Goal: Communication & Community: Ask a question

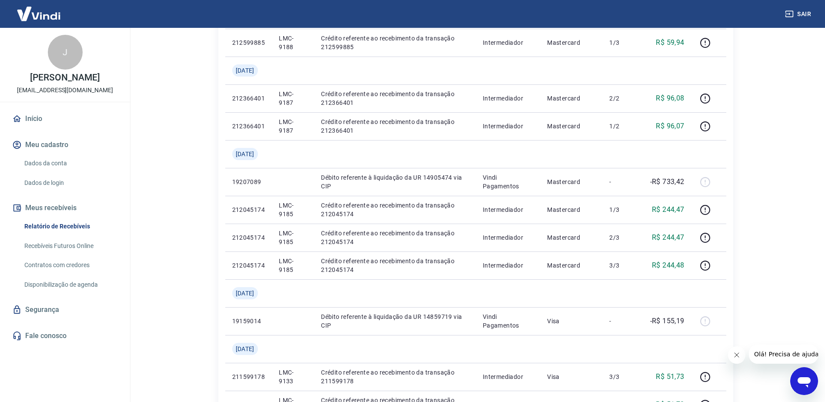
scroll to position [698, 0]
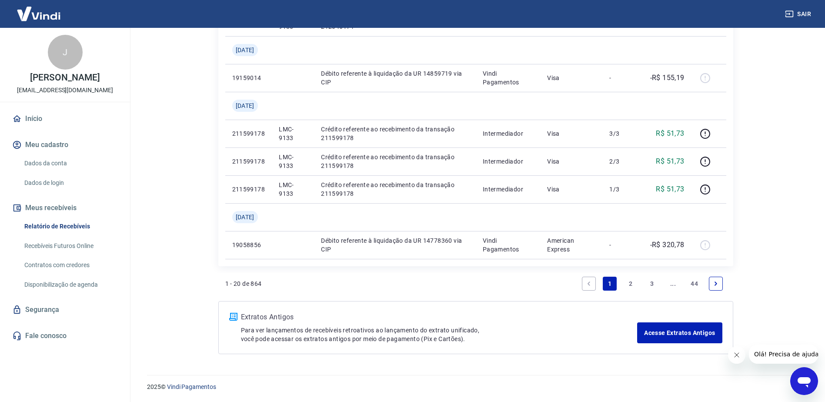
click at [629, 281] on link "2" at bounding box center [631, 284] width 14 height 14
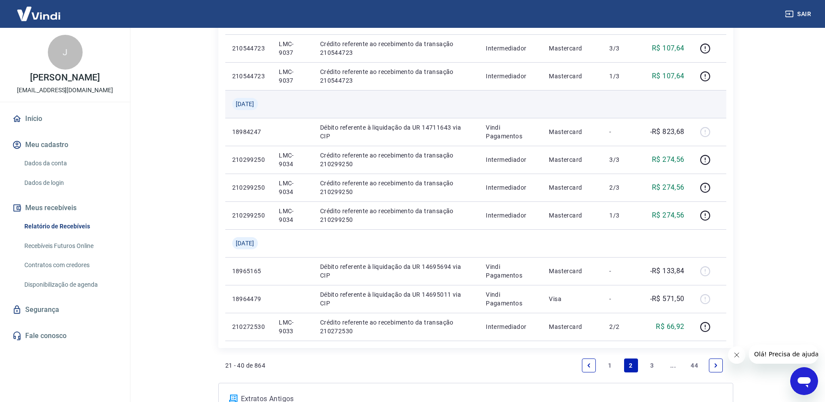
scroll to position [609, 0]
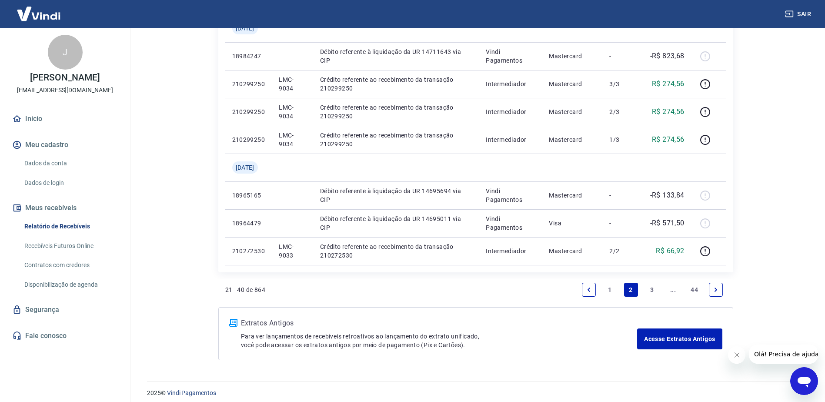
click at [652, 288] on link "3" at bounding box center [652, 290] width 14 height 14
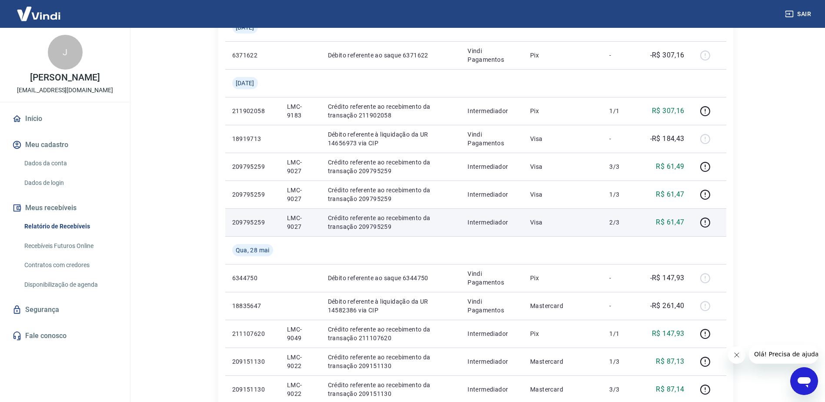
scroll to position [174, 0]
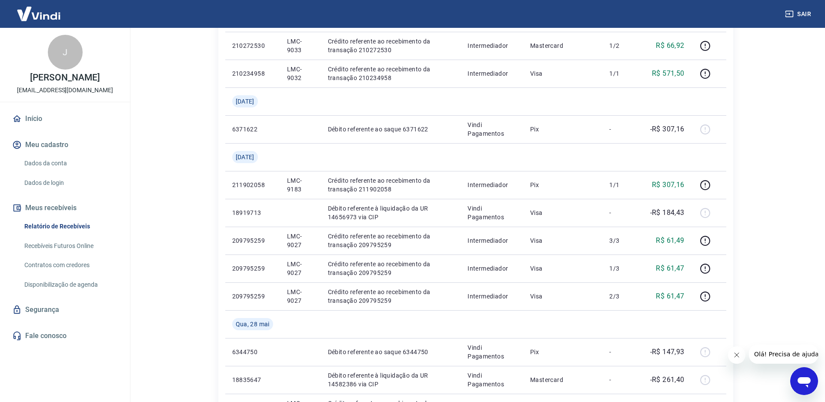
click at [760, 228] on html "Sair J Josué Zanotto Schiochet josue.jzs@gmail.com Início Meu cadastro Dados da…" at bounding box center [412, 27] width 825 height 402
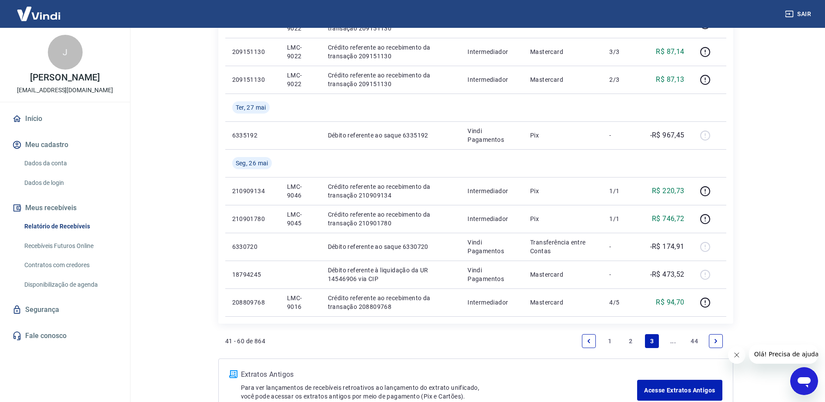
scroll to position [643, 0]
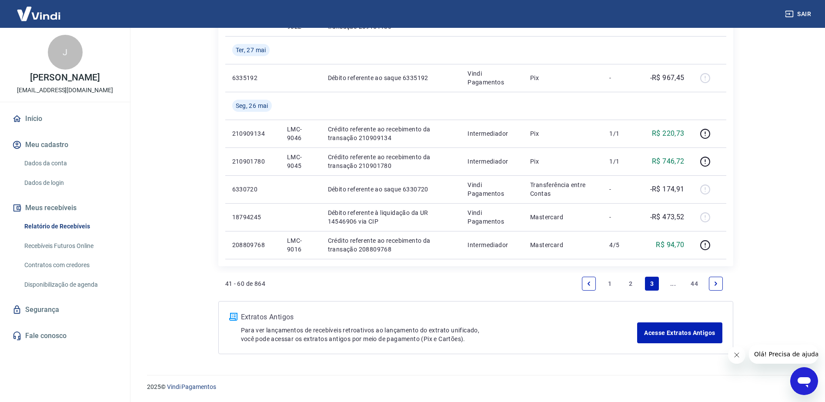
click at [630, 284] on link "2" at bounding box center [631, 284] width 14 height 14
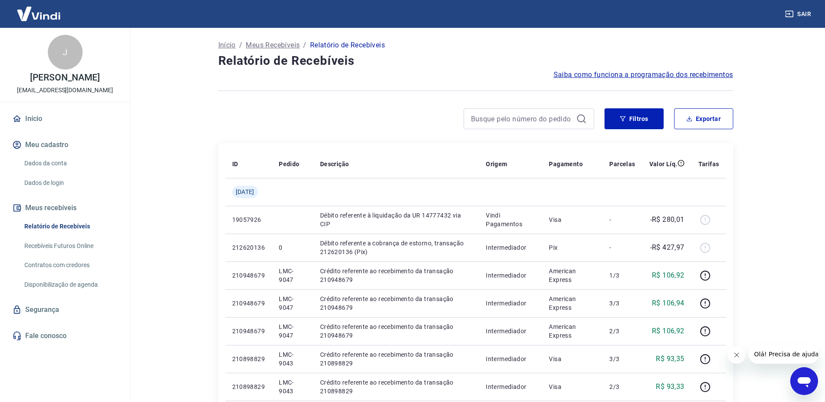
click at [760, 155] on main "Início / Meus Recebíveis / Relatório de Recebíveis Relatório de Recebíveis Saib…" at bounding box center [475, 215] width 699 height 374
click at [348, 80] on div at bounding box center [475, 90] width 515 height 21
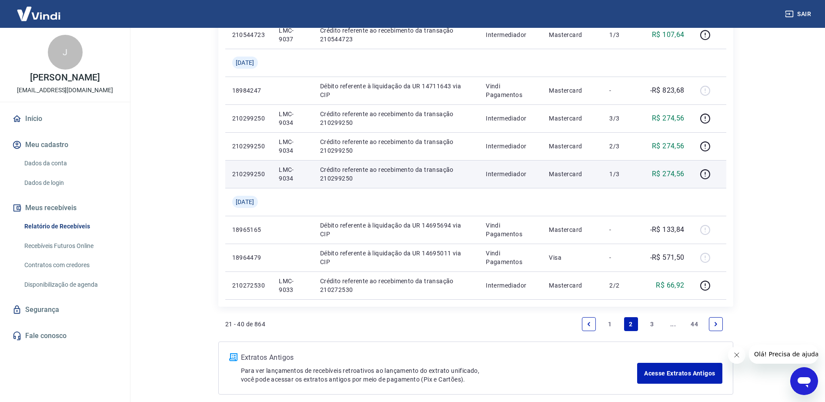
scroll to position [615, 0]
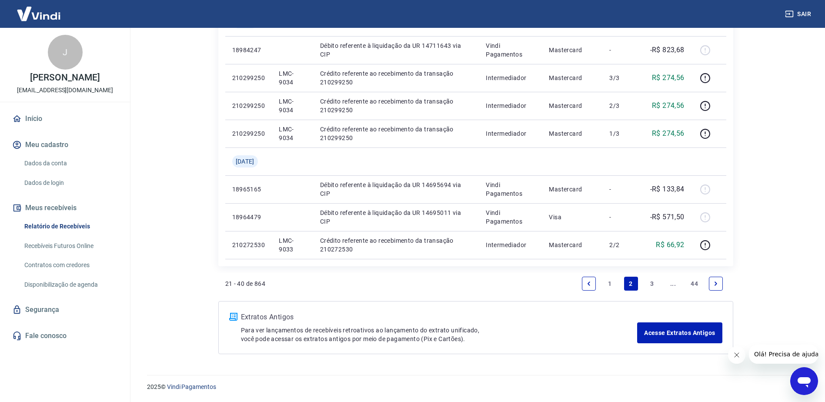
click at [615, 283] on link "1" at bounding box center [610, 284] width 14 height 14
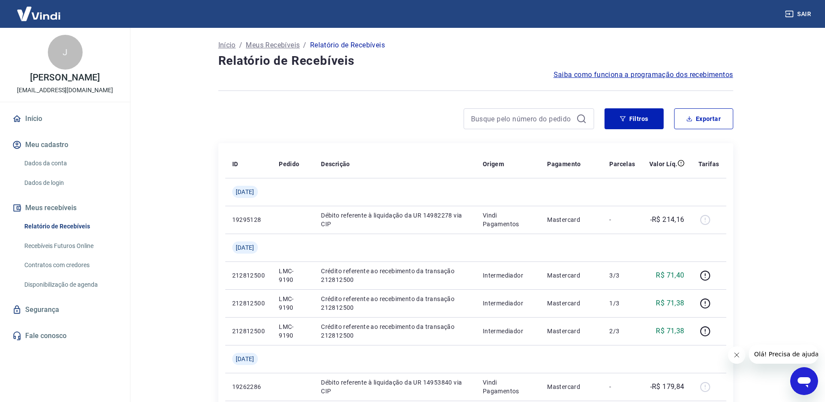
click at [793, 105] on main "Início / Meus Recebíveis / Relatório de Recebíveis Relatório de Recebíveis Saib…" at bounding box center [475, 215] width 699 height 374
click at [534, 118] on input at bounding box center [522, 118] width 102 height 13
paste input "9402"
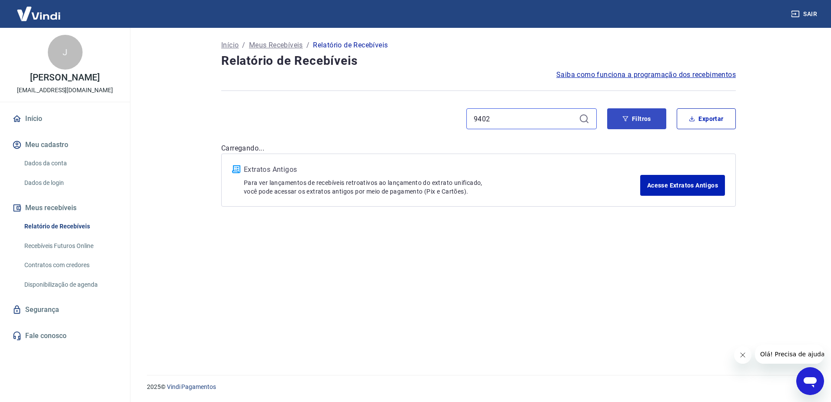
type input "9402"
click at [639, 118] on button "Filtros" at bounding box center [637, 118] width 59 height 21
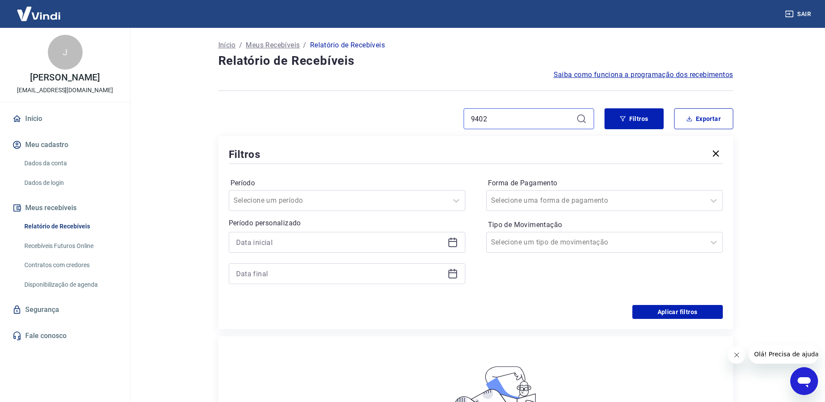
drag, startPoint x: 537, startPoint y: 115, endPoint x: 353, endPoint y: 113, distance: 184.8
click at [353, 113] on div "9402" at bounding box center [406, 118] width 376 height 21
click at [375, 107] on div "Início / Meus Recebíveis / Relatório de Recebíveis Relatório de Recebíveis Saib…" at bounding box center [476, 307] width 536 height 559
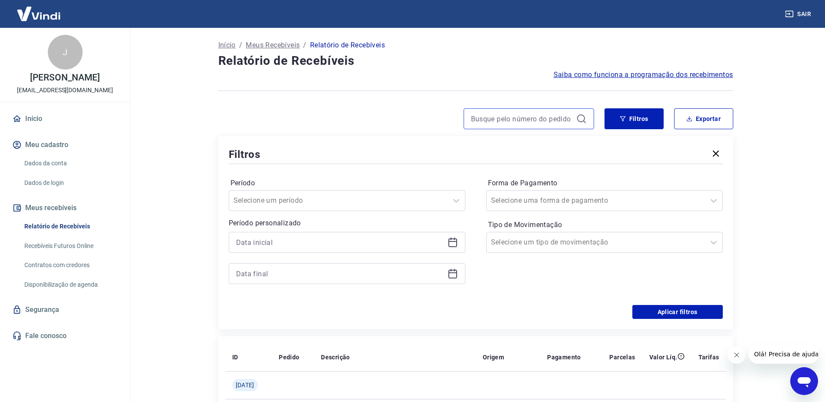
click at [526, 113] on input at bounding box center [522, 118] width 102 height 13
paste input "9402"
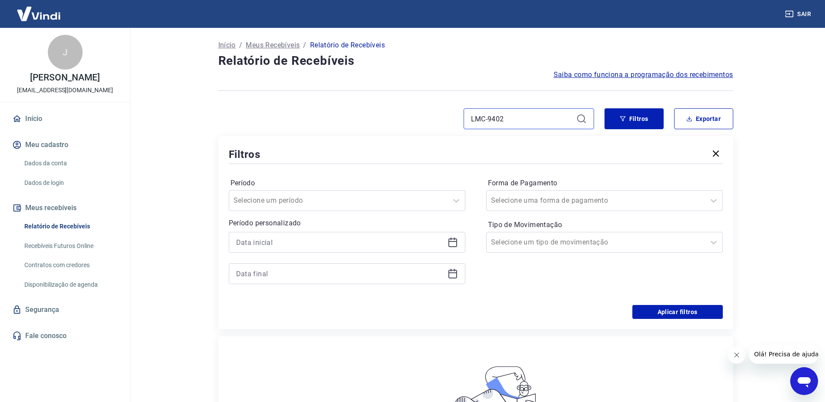
click at [538, 121] on input "LMC-9402" at bounding box center [522, 118] width 102 height 13
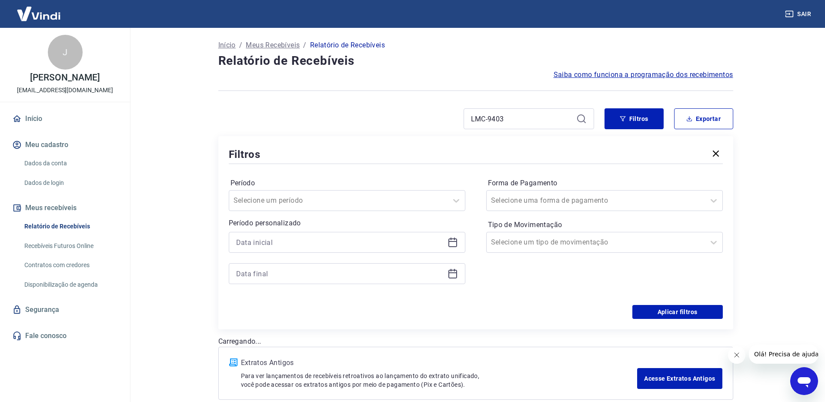
click at [557, 87] on div at bounding box center [475, 90] width 515 height 21
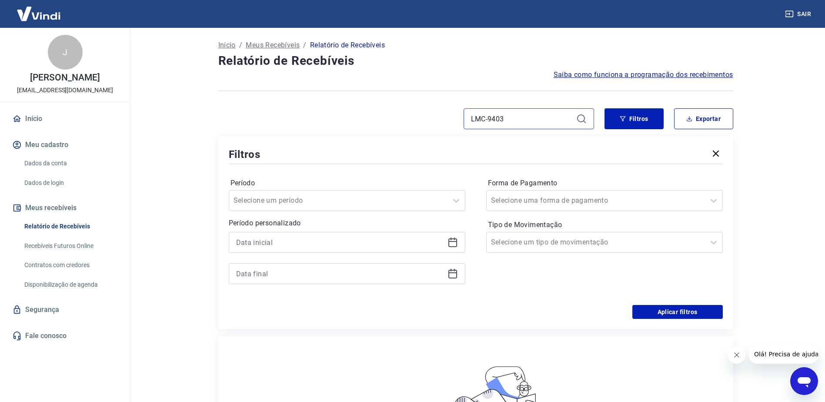
drag, startPoint x: 488, startPoint y: 121, endPoint x: 446, endPoint y: 119, distance: 42.2
click at [446, 119] on div "LMC-9403" at bounding box center [406, 118] width 376 height 21
type input "9403"
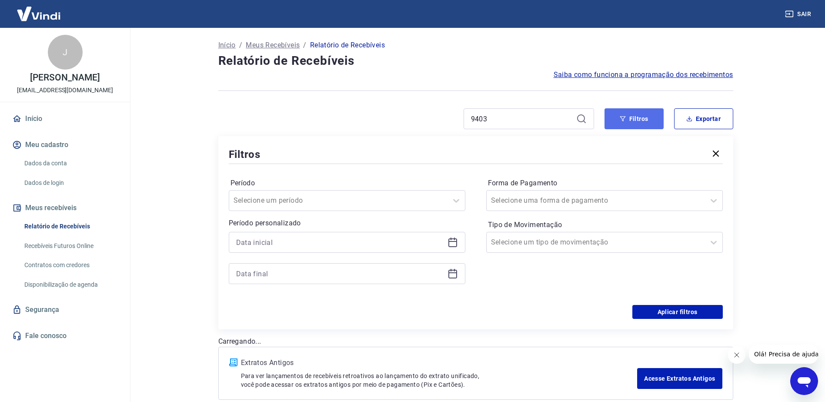
click at [622, 118] on icon "button" at bounding box center [623, 119] width 6 height 6
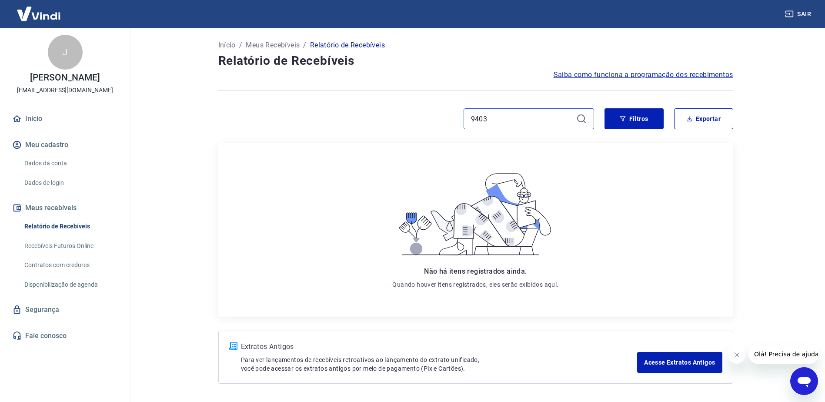
drag, startPoint x: 496, startPoint y: 121, endPoint x: 399, endPoint y: 118, distance: 96.6
click at [399, 119] on div "9403" at bounding box center [406, 118] width 376 height 21
click at [607, 119] on button "Filtros" at bounding box center [633, 118] width 59 height 21
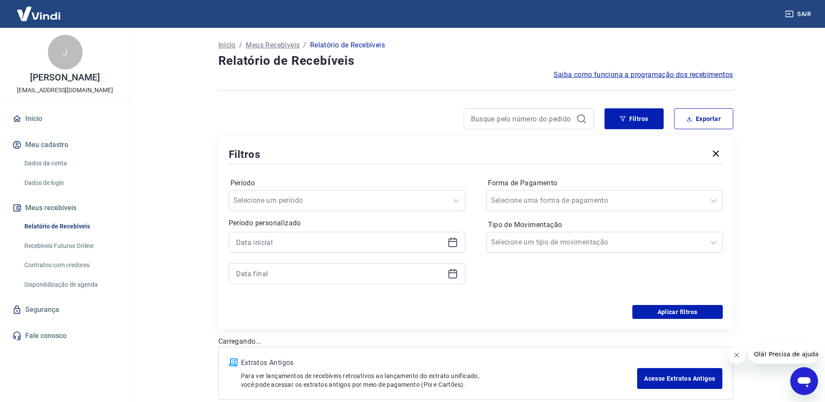
click at [461, 103] on div "Início / Meus Recebíveis / Relatório de Recebíveis Relatório de Recebíveis Saib…" at bounding box center [476, 219] width 536 height 382
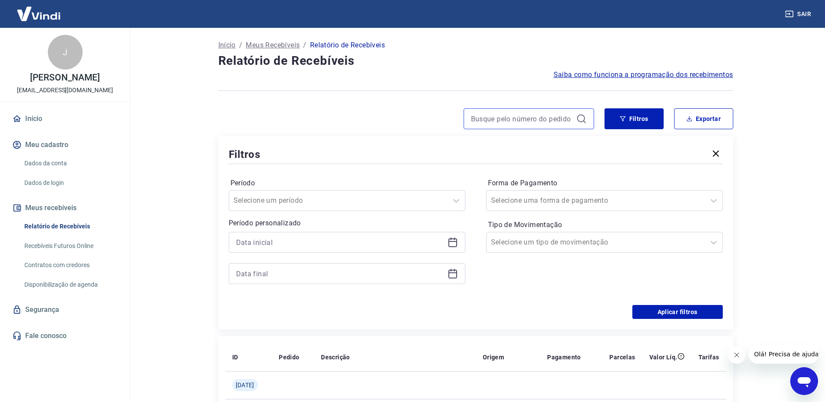
click at [520, 121] on input at bounding box center [522, 118] width 102 height 13
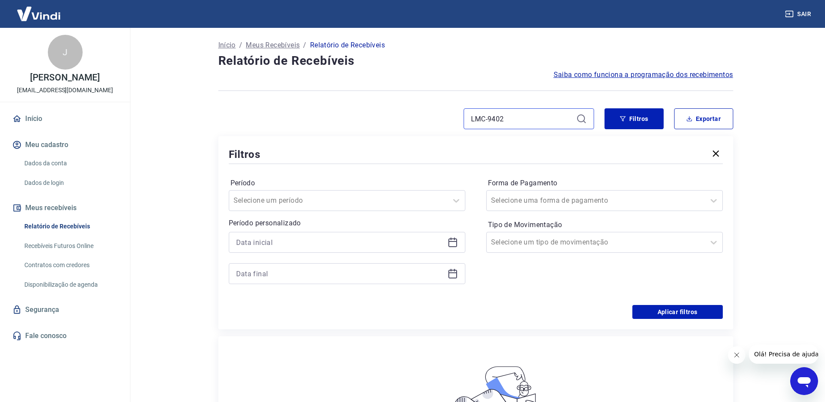
drag, startPoint x: 492, startPoint y: 117, endPoint x: 515, endPoint y: 124, distance: 23.8
click at [515, 124] on input "LMC-9402" at bounding box center [522, 118] width 102 height 13
click at [614, 137] on div "Filtros Período Selecione um período Período personalizado Forma de Pagamento S…" at bounding box center [475, 232] width 515 height 193
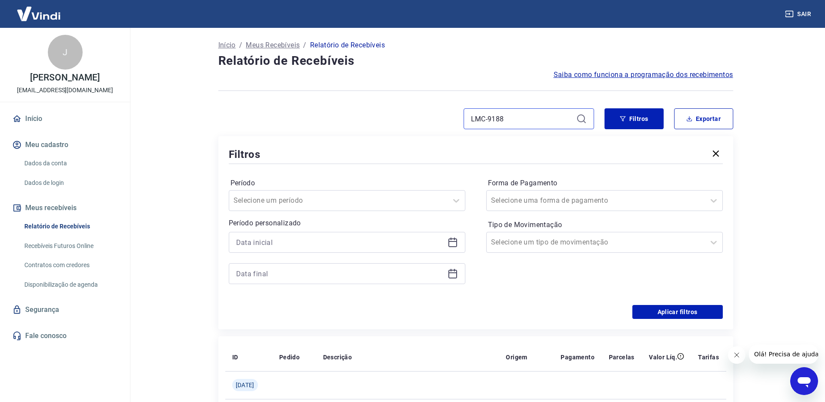
drag, startPoint x: 515, startPoint y: 117, endPoint x: 441, endPoint y: 113, distance: 74.0
click at [441, 113] on div "LMC-9188" at bounding box center [406, 118] width 376 height 21
paste input "9402"
paste input "402"
type input "LMC-9402"
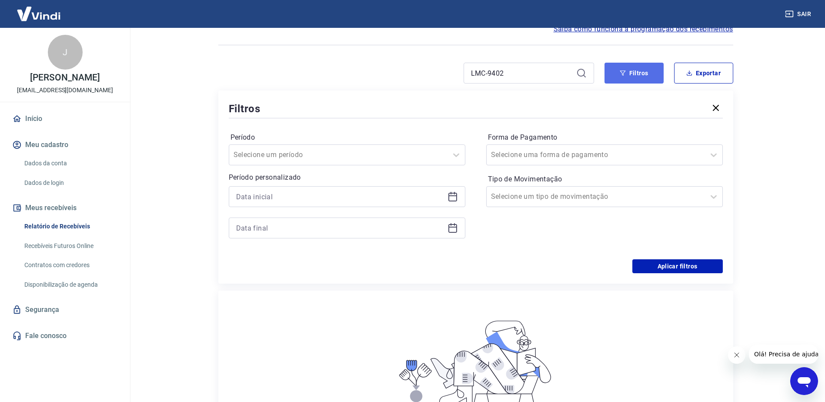
click at [638, 70] on button "Filtros" at bounding box center [633, 73] width 59 height 21
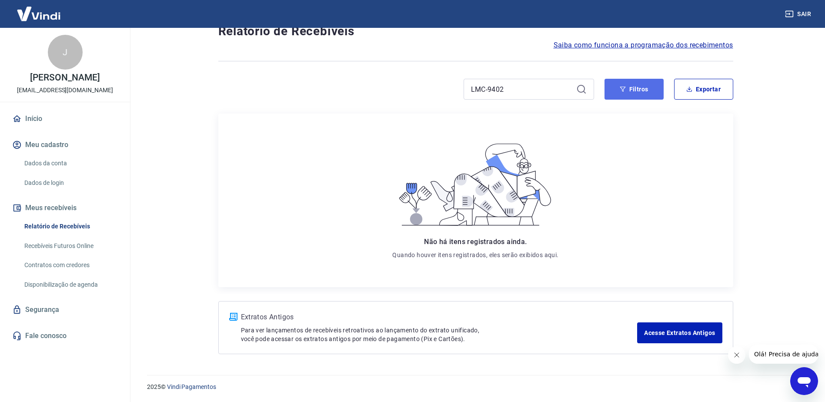
scroll to position [30, 0]
click at [667, 336] on link "Acesse Extratos Antigos" at bounding box center [679, 332] width 85 height 21
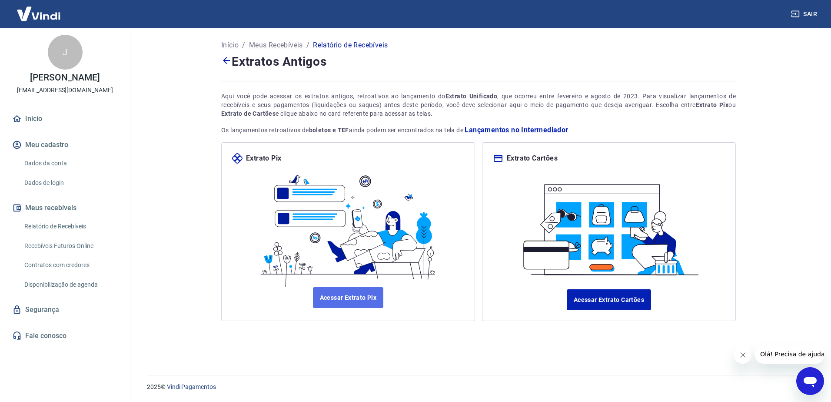
click at [347, 296] on link "Acessar Extrato Pix" at bounding box center [348, 297] width 71 height 21
click at [532, 129] on span "Lançamentos no Intermediador" at bounding box center [516, 130] width 103 height 10
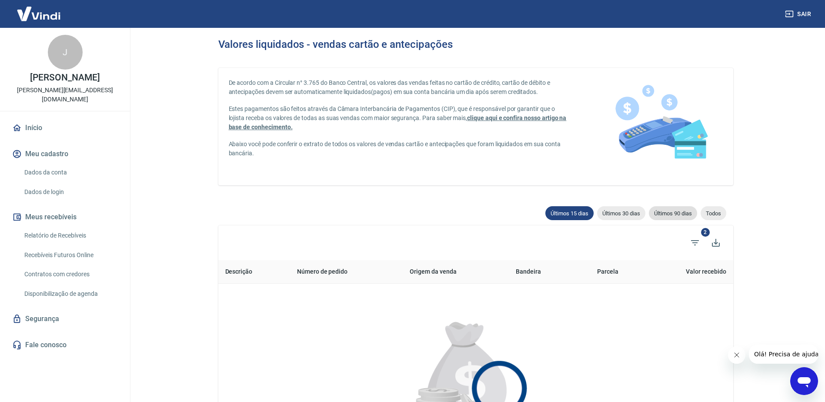
click at [678, 215] on span "Últimos 90 dias" at bounding box center [673, 213] width 48 height 7
type input "26/06/2025"
click at [715, 215] on span "Todos" at bounding box center [714, 213] width 26 height 7
click at [697, 243] on icon "Filtros" at bounding box center [695, 242] width 8 height 5
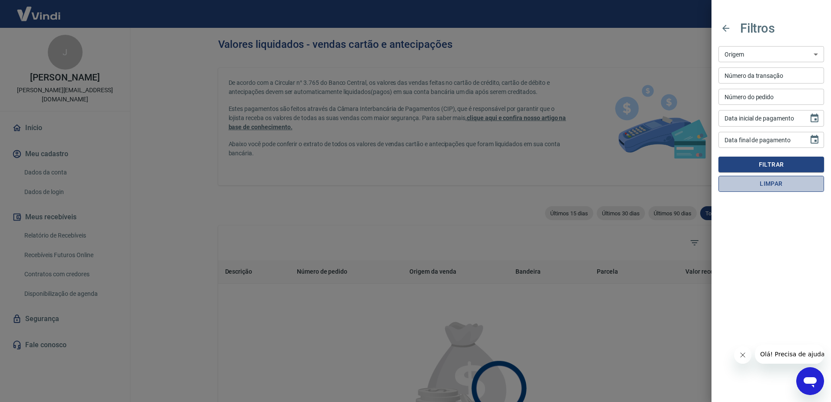
click at [776, 185] on button "Limpar" at bounding box center [772, 184] width 106 height 16
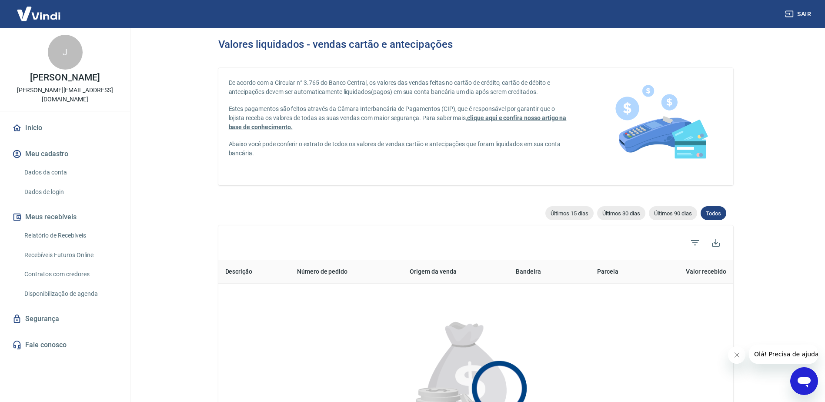
click at [774, 196] on main "Valores liquidados - vendas cartão e antecipações De acordo com a Circular n° 3…" at bounding box center [475, 215] width 699 height 374
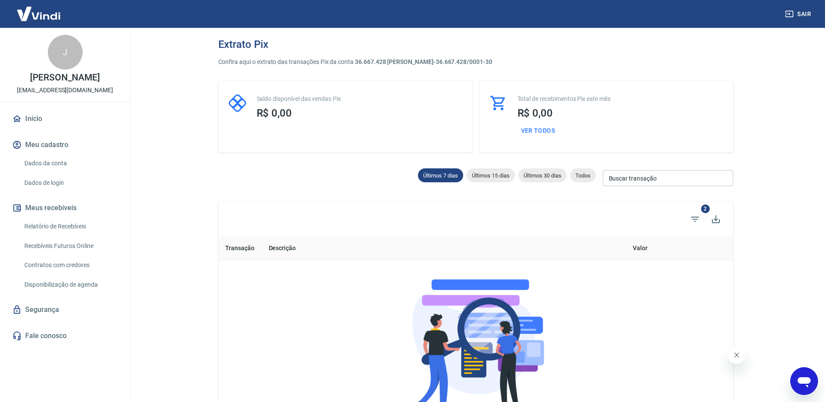
click at [799, 377] on icon "Abrir janela de mensagens" at bounding box center [804, 382] width 13 height 10
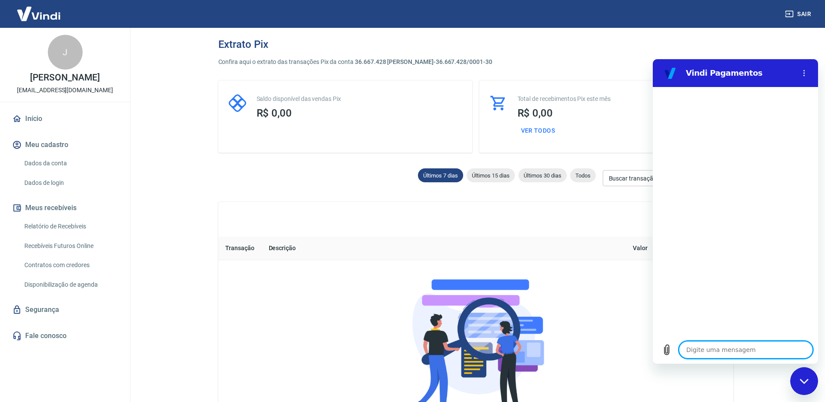
click at [704, 353] on textarea at bounding box center [746, 349] width 134 height 17
type textarea "O"
type textarea "x"
type textarea "Ol"
type textarea "x"
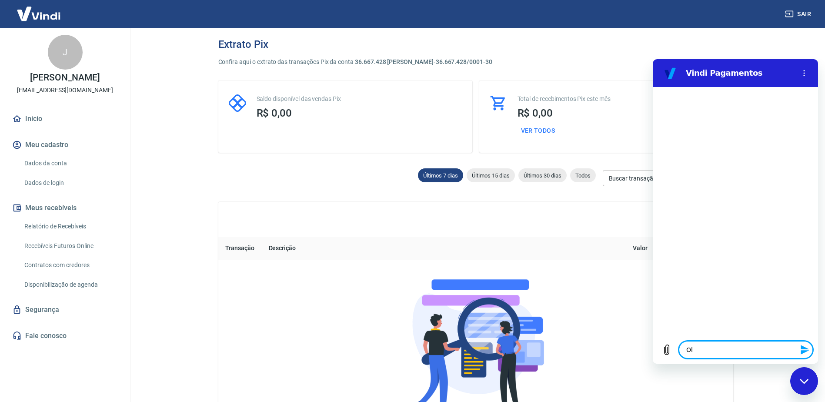
type textarea "Olá"
type textarea "x"
type textarea "Olá."
type textarea "x"
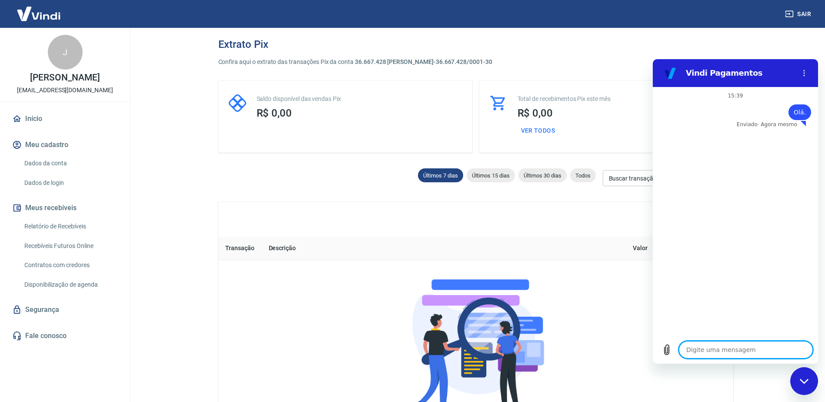
type textarea "N"
type textarea "x"
type textarea "Nã"
type textarea "x"
type textarea "Não"
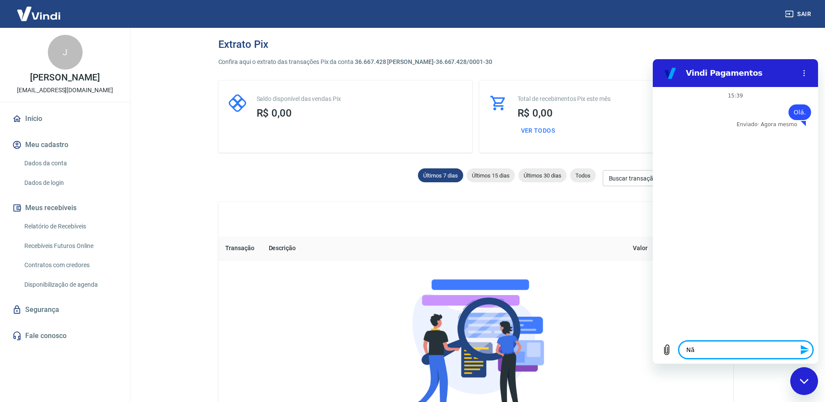
type textarea "x"
type textarea "Não"
type textarea "x"
type textarea "Não d"
type textarea "x"
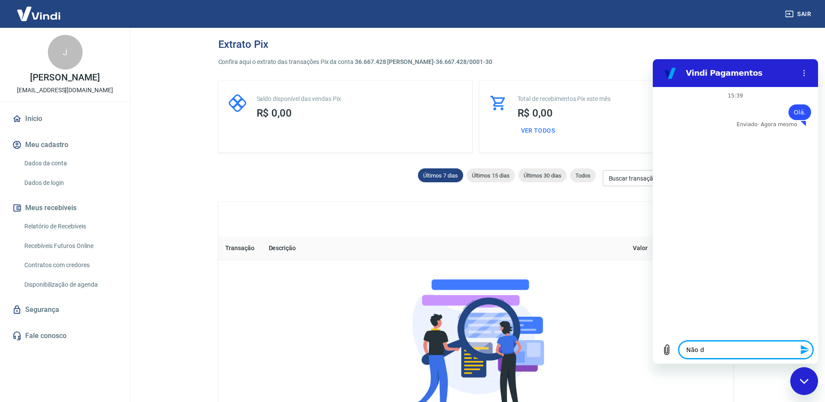
type textarea "Não"
type textarea "x"
type textarea "Não i"
type textarea "x"
type textarea "Não id"
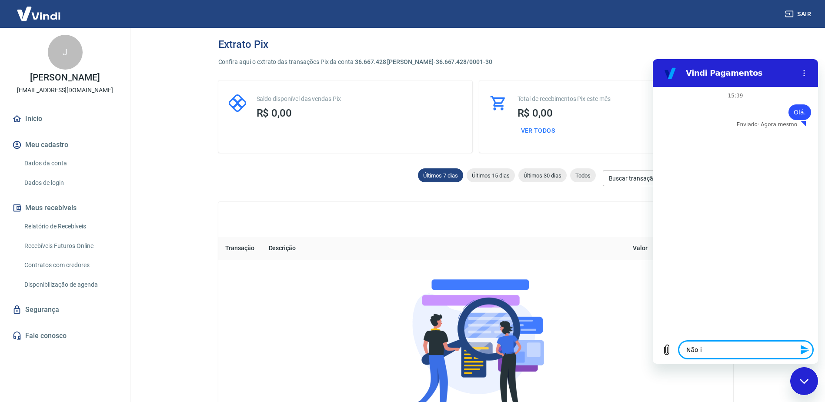
type textarea "x"
type textarea "Não ide"
type textarea "x"
type textarea "Não iden"
type textarea "x"
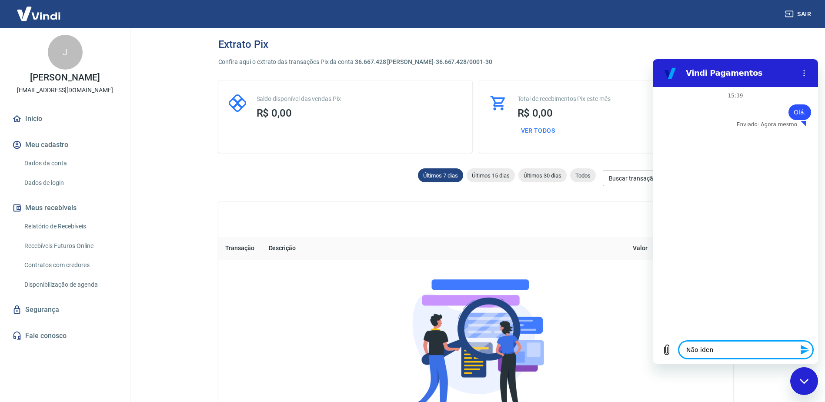
type textarea "Não ident"
type textarea "x"
type textarea "Não identi"
type textarea "x"
type textarea "Não identif"
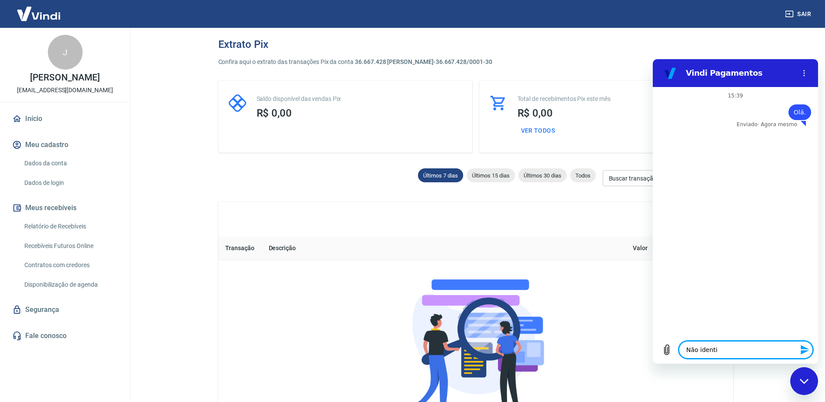
type textarea "x"
type textarea "Não identifi"
type textarea "x"
type textarea "Não identifiq"
type textarea "x"
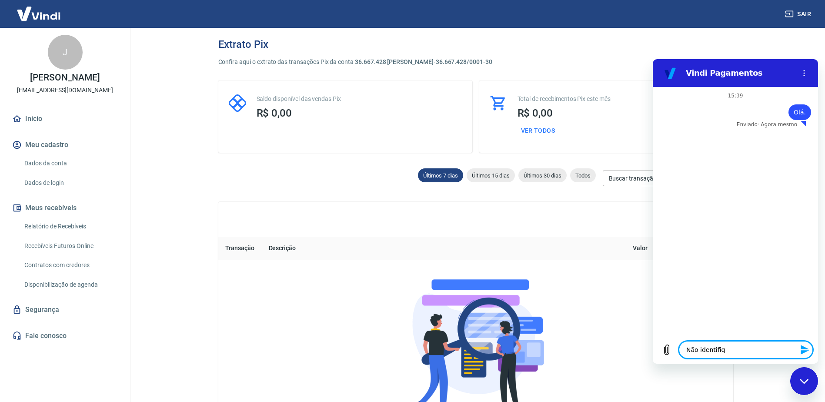
type textarea "Não identifiqu"
type textarea "x"
type textarea "Não identifique"
type textarea "x"
type textarea "Não identifiquei"
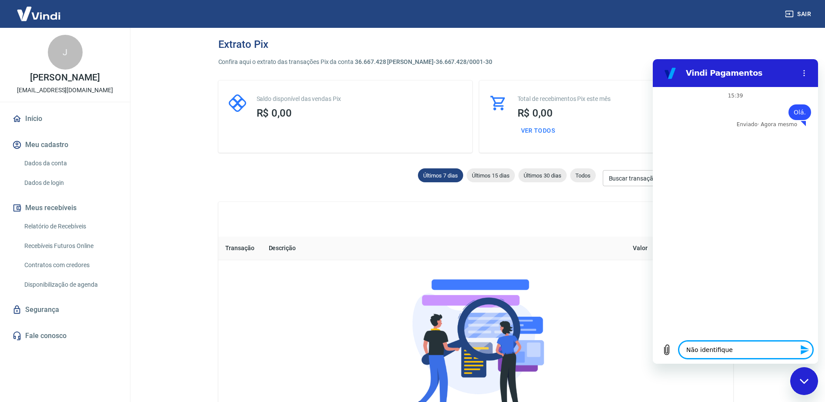
type textarea "x"
type textarea "Não identifiquei"
type textarea "x"
type textarea "Não identifiquei o"
type textarea "x"
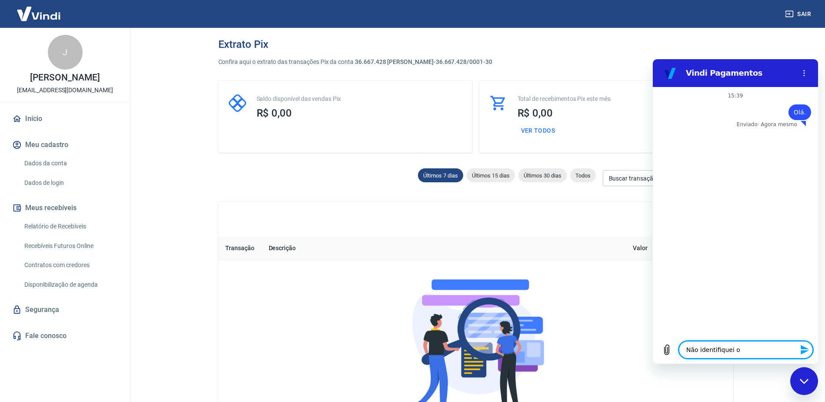
type textarea "Não identifiquei o"
type textarea "x"
type textarea "Não identifiquei o r"
type textarea "x"
type textarea "Não identifiquei o re"
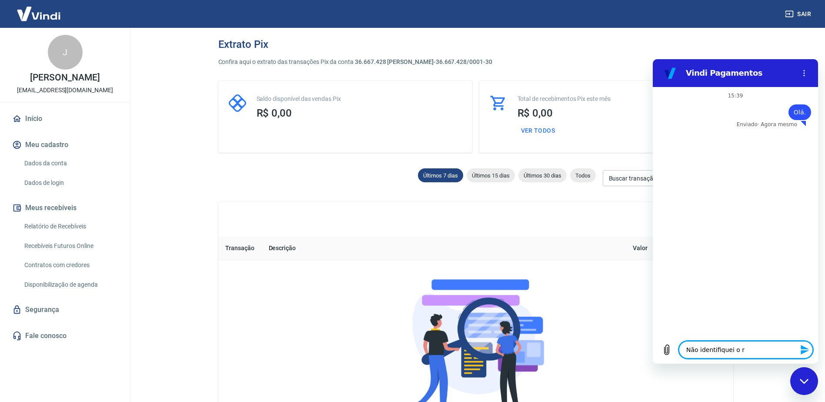
type textarea "x"
type textarea "Não identifiquei o rep"
type textarea "x"
type textarea "Não identifiquei o repa"
type textarea "x"
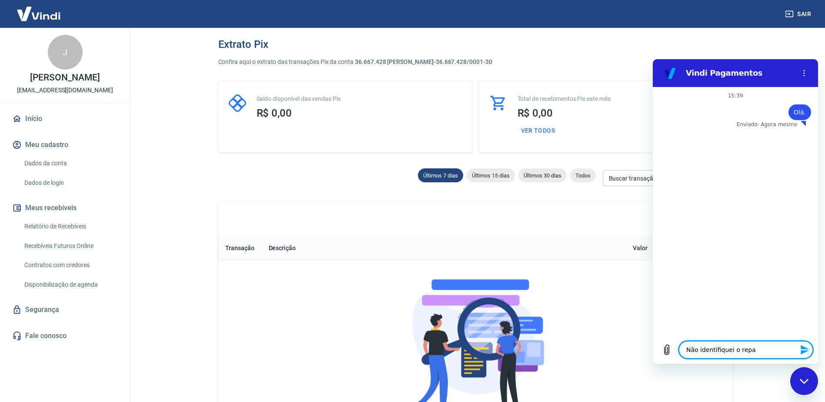
type textarea "Não identifiquei o repas"
type textarea "x"
type textarea "Não identifiquei o repass"
type textarea "x"
type textarea "Não identifiquei o repasse"
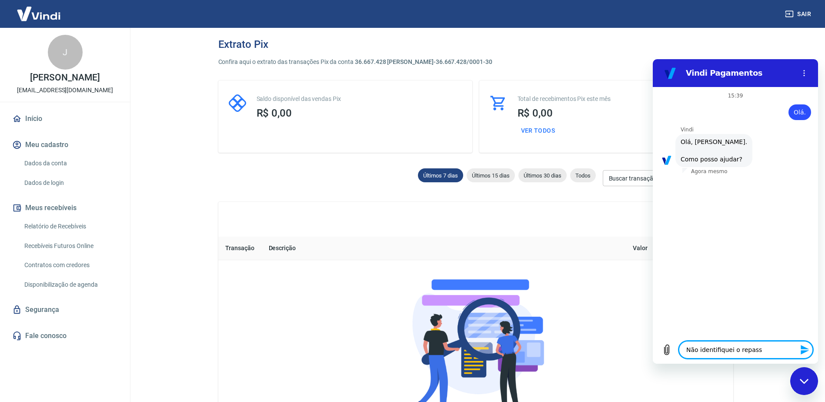
type textarea "x"
type textarea "Não identifiquei o repasse"
type textarea "x"
type textarea "Não identifiquei o repasse d"
type textarea "x"
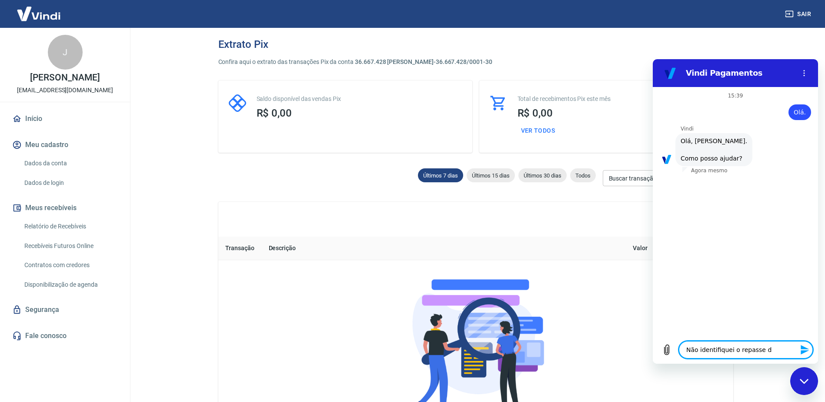
type textarea "Não identifiquei o repasse do"
type textarea "x"
type textarea "Não identifiquei o repasse do"
type textarea "x"
type textarea "Não identifiquei o repasse do p"
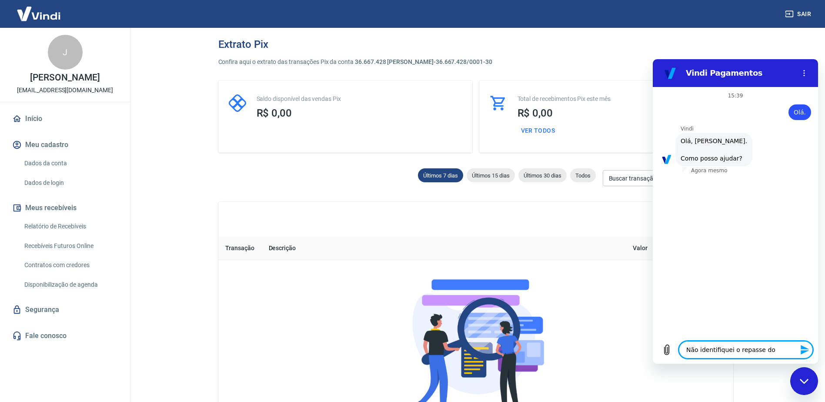
type textarea "x"
type textarea "Não identifiquei o repasse do pe"
type textarea "x"
type textarea "Não identifiquei o repasse do ped"
type textarea "x"
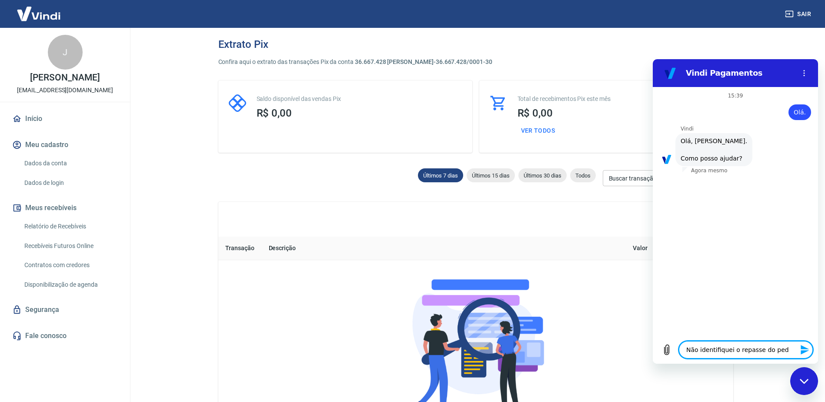
scroll to position [20, 0]
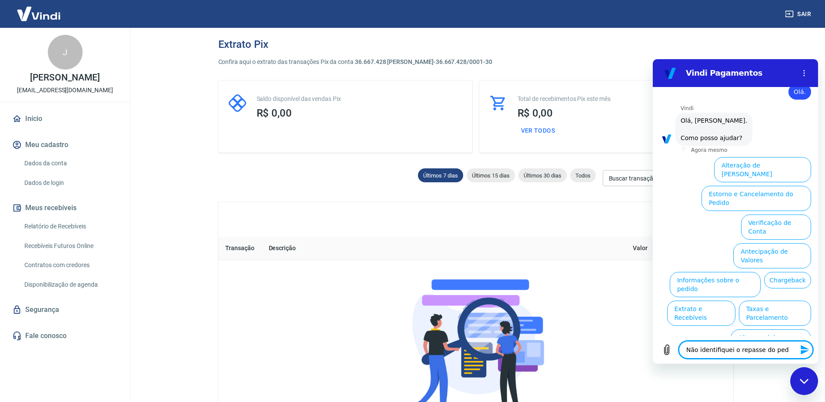
type textarea "Não identifiquei o repasse do pedi"
type textarea "x"
type textarea "Não identifiquei o repasse do pedid"
type textarea "x"
type textarea "Não identifiquei o repasse do pedido"
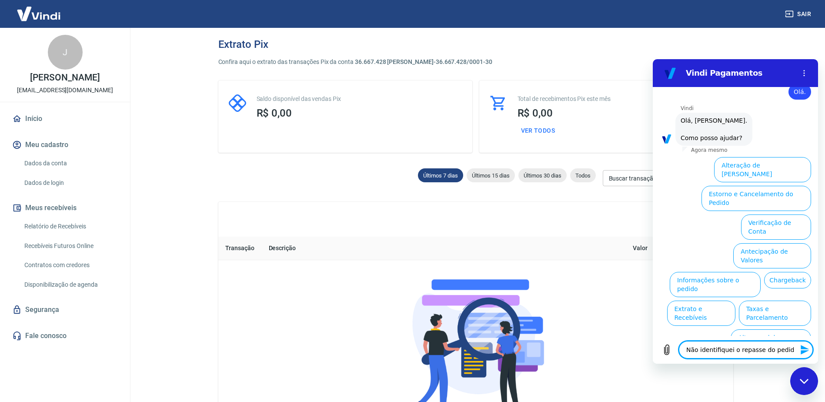
type textarea "x"
type textarea "Não identifiquei o repasse do pedido"
type textarea "x"
type textarea "Não identifiquei o repasse do pedido 9402"
type textarea "x"
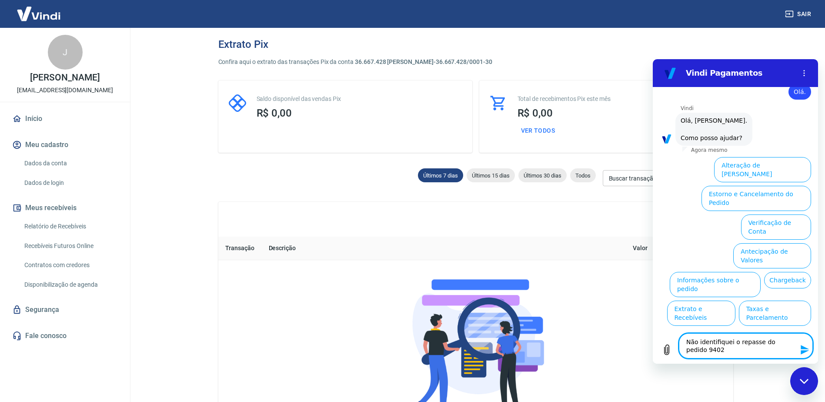
type textarea "Não identifiquei o repasse do pedido L9402"
type textarea "x"
type textarea "Não identifiquei o repasse do pedido LM9402"
type textarea "x"
type textarea "Não identifiquei o repasse do pedido LMC9402"
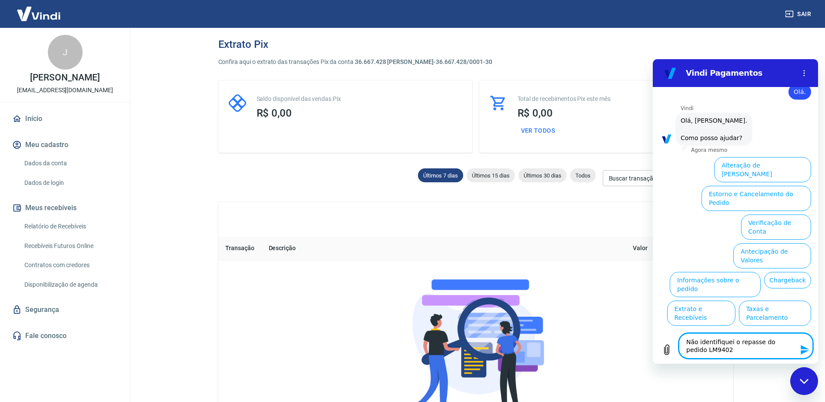
type textarea "x"
type textarea "Não identifiquei o repasse do pedido LMC-9402"
type textarea "x"
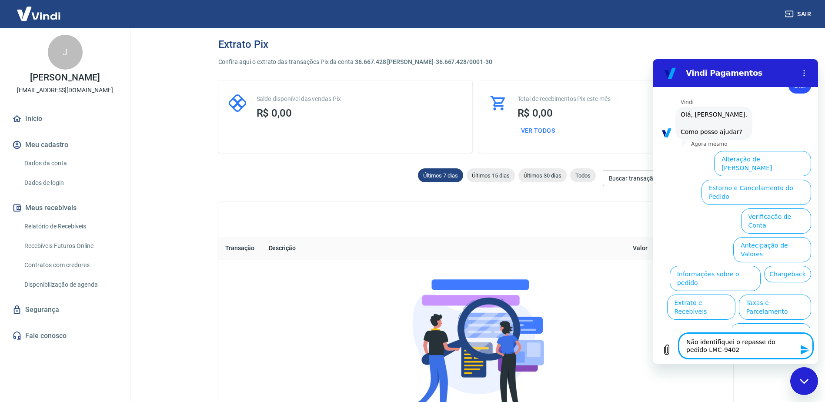
scroll to position [28, 0]
type textarea "Não identifiquei o repasse do pedido LMC-9402"
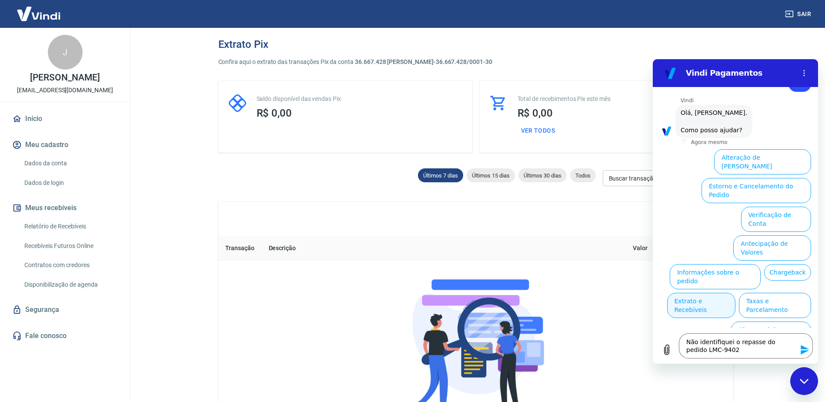
click at [735, 293] on button "Extrato e Recebíveis" at bounding box center [701, 305] width 68 height 25
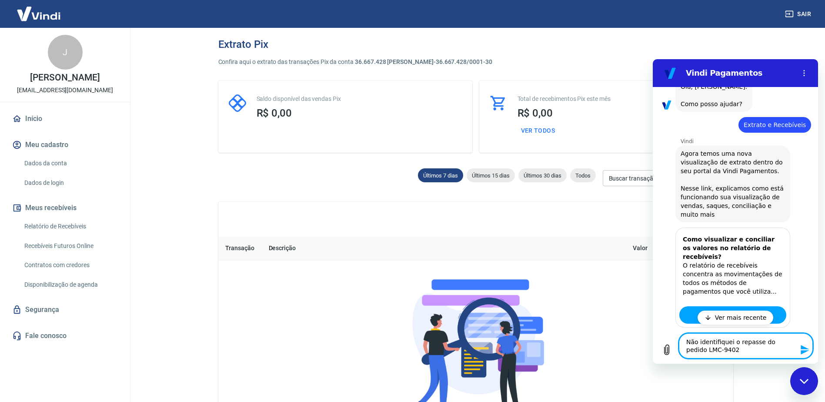
scroll to position [106, 0]
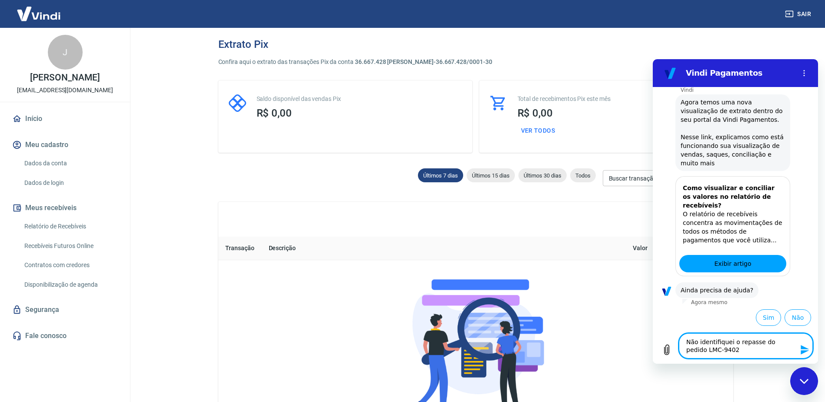
type textarea "x"
type textarea "Não identifiquei o repasse do pedido LMC-9402,"
type textarea "x"
type textarea "Não identifiquei o repasse do pedido LMC-9402,"
type textarea "x"
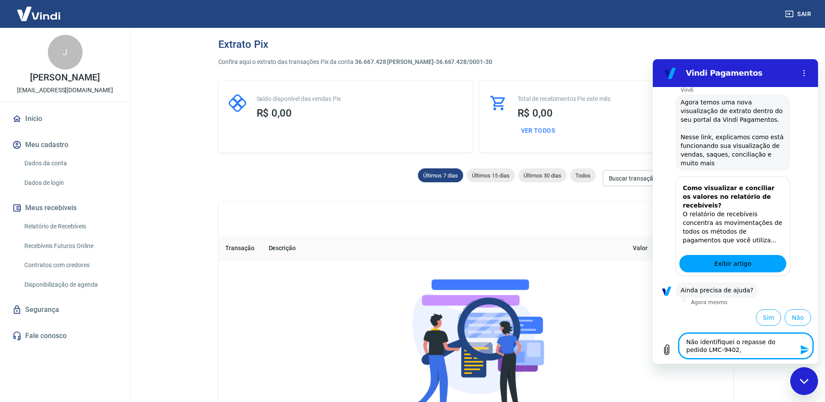
type textarea "Não identifiquei o repasse do pedido LMC-9402, t"
type textarea "x"
type textarea "Não identifiquei o repasse do pedido LMC-9402, tr"
type textarea "x"
type textarea "Não identifiquei o repasse do pedido LMC-9402, tra"
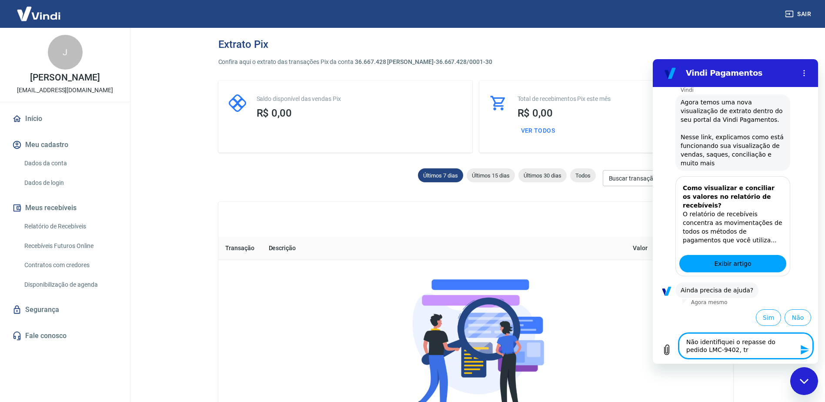
type textarea "x"
type textarea "Não identifiquei o repasse do pedido LMC-9402, tran"
type textarea "x"
type textarea "Não identifiquei o repasse do pedido LMC-9402, trans"
type textarea "x"
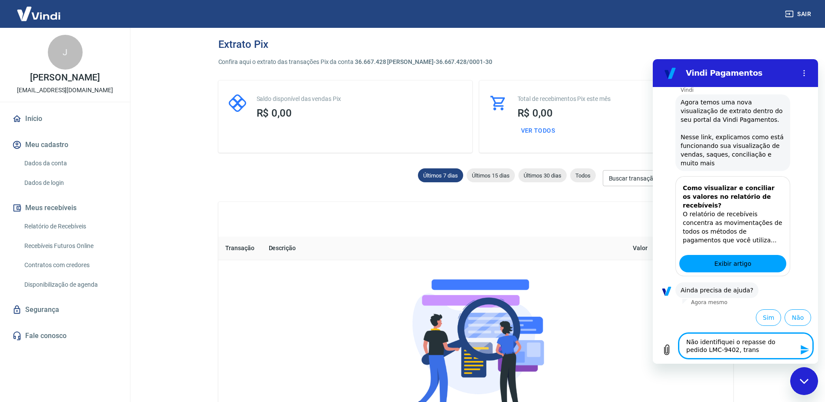
type textarea "Não identifiquei o repasse do pedido LMC-9402, transa"
type textarea "x"
type textarea "Não identifiquei o repasse do pedido LMC-9402, transaç"
type textarea "x"
type textarea "Não identifiquei o repasse do pedido LMC-9402, transaça"
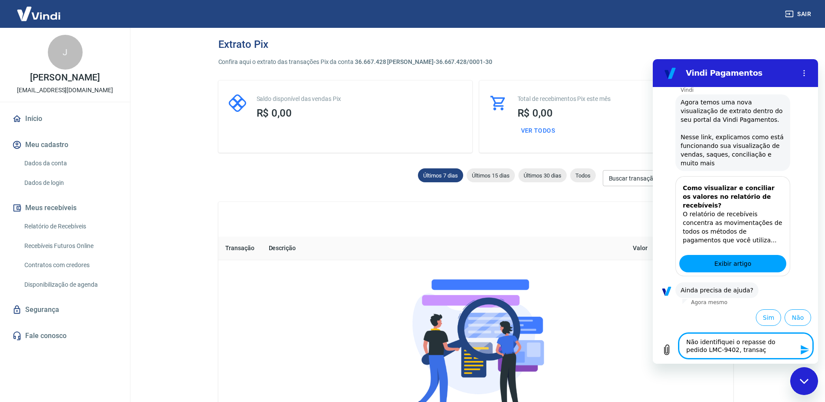
type textarea "x"
type textarea "Não identifiquei o repasse do pedido LMC-9402, transaçaõ"
type textarea "x"
type textarea "Não identifiquei o repasse do pedido LMC-9402, transaçaõ"
type textarea "x"
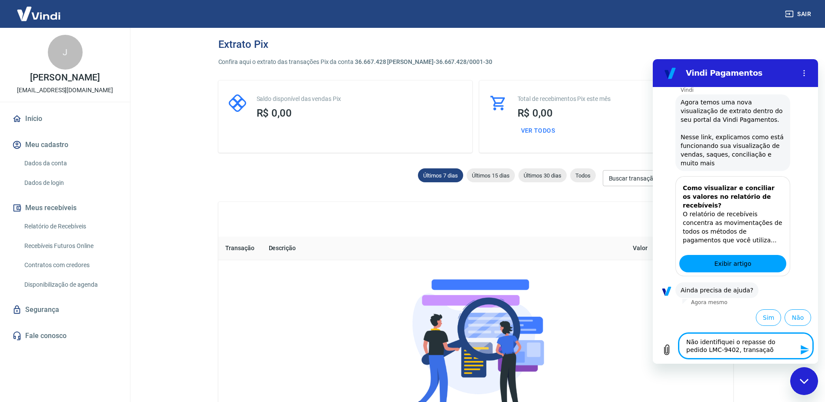
paste textarea "223188012"
type textarea "Não identifiquei o repasse do pedido LMC-9402, transaçaõ 223188012"
type textarea "x"
type textarea "Não identifiquei o repasse do pedido LMC-9402, transaçaõ 223188012."
type textarea "x"
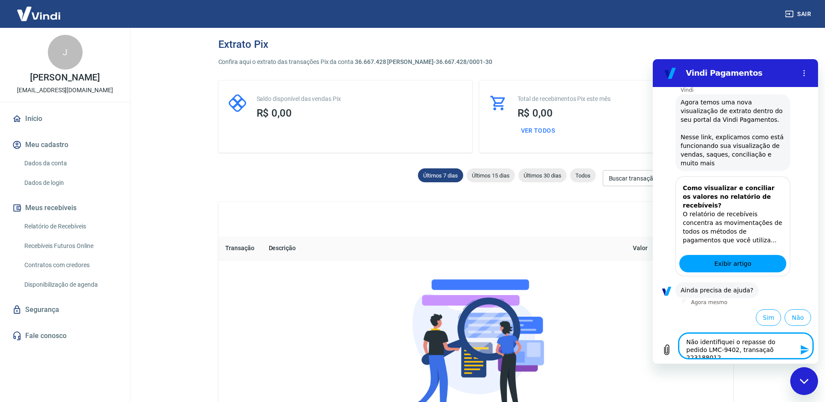
type textarea "Não identifiquei o repasse do pedido LMC-9402, transaçã223188012."
type textarea "x"
type textarea "Não identifiquei o repasse do pedido LMC-9402, transação223188012."
type textarea "x"
type textarea "Não identifiquei o repasse do pedido LMC-9402, transação 223188012."
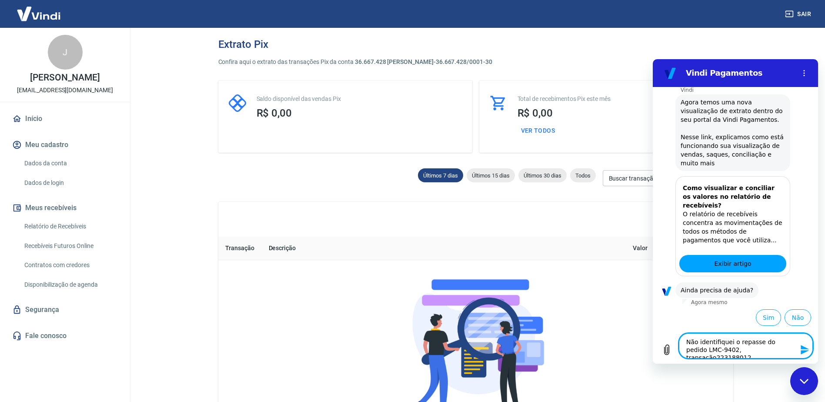
type textarea "x"
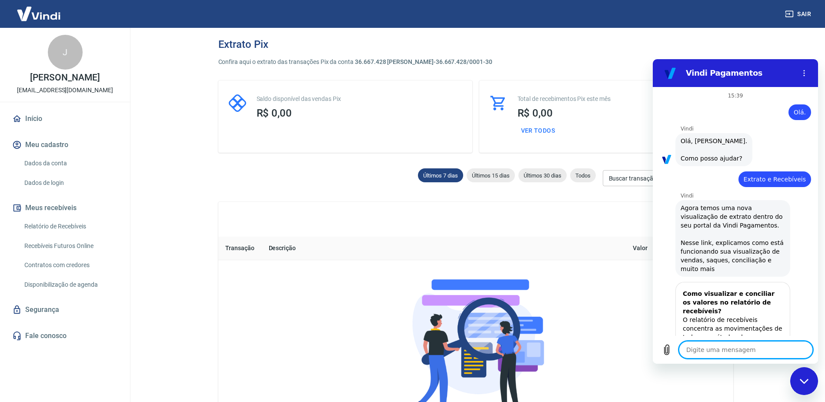
scroll to position [98, 0]
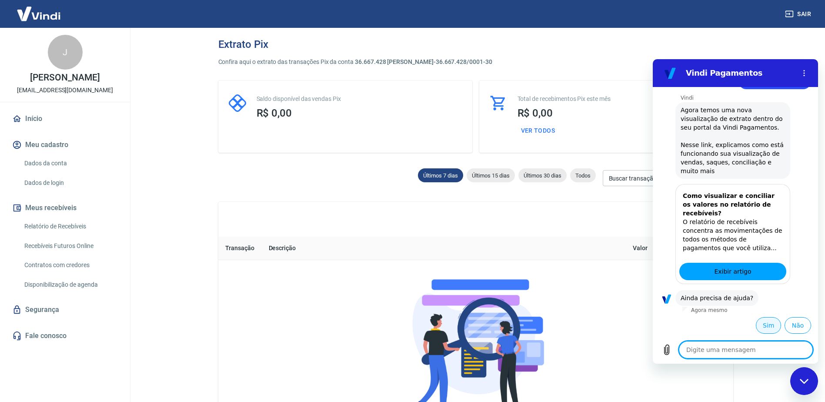
click at [762, 324] on button "Sim" at bounding box center [768, 325] width 25 height 17
type textarea "x"
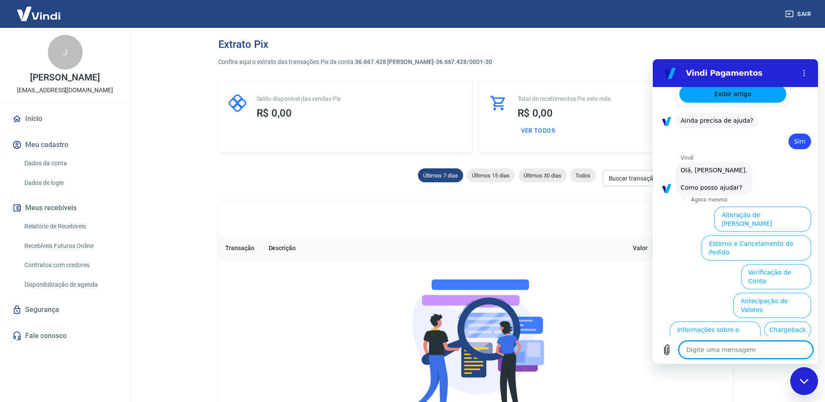
scroll to position [325, 0]
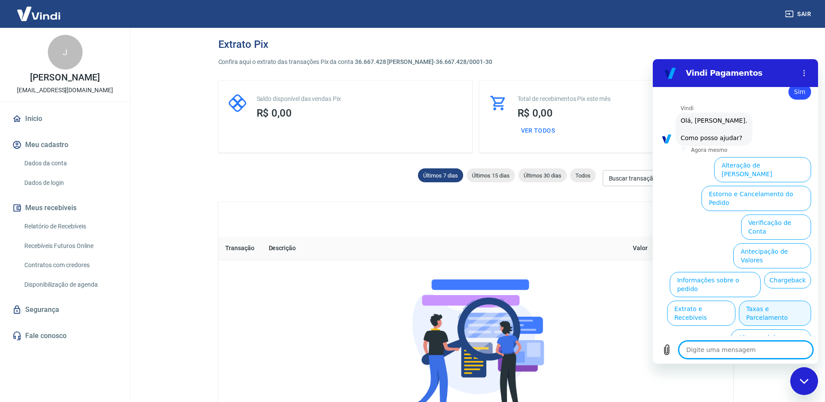
type textarea "f"
type textarea "x"
type textarea "fa"
type textarea "x"
type textarea "fal"
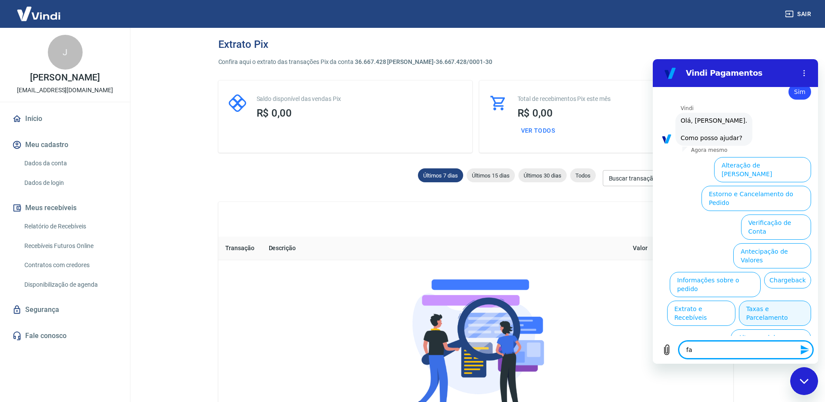
type textarea "x"
type textarea "fala"
type textarea "x"
type textarea "falar"
type textarea "x"
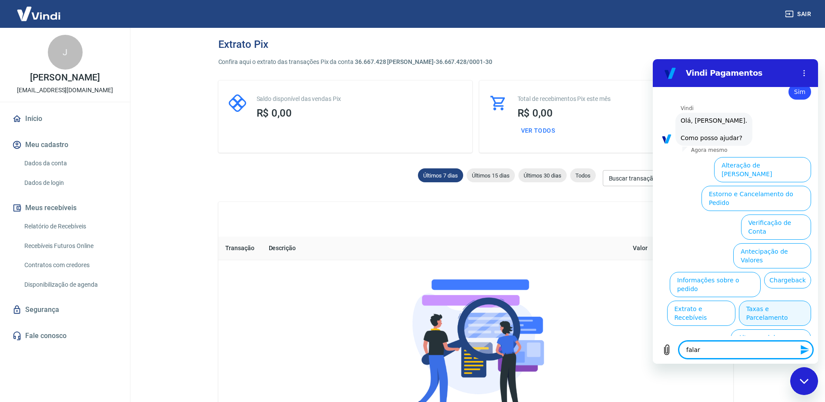
type textarea "falar"
type textarea "x"
type textarea "falar c"
type textarea "x"
type textarea "falar co"
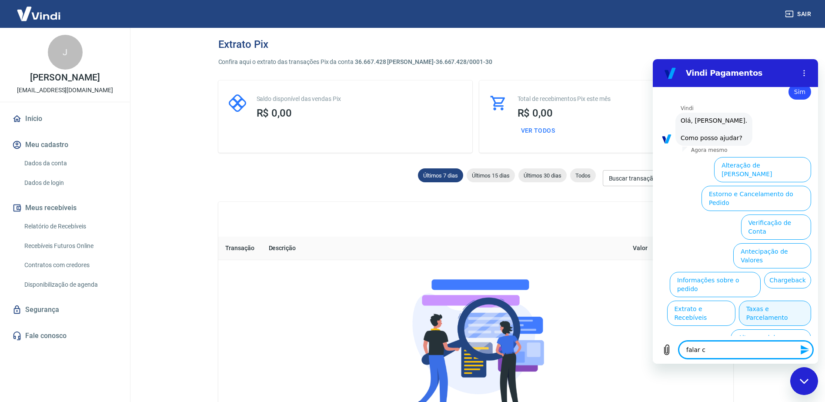
type textarea "x"
type textarea "falar com"
type textarea "x"
type textarea "falar com"
type textarea "x"
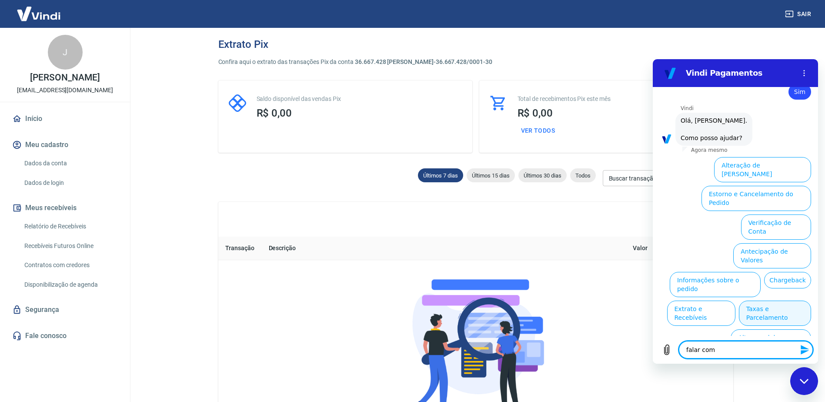
type textarea "falar com a"
type textarea "x"
type textarea "falar com at"
type textarea "x"
type textarea "falar com ate"
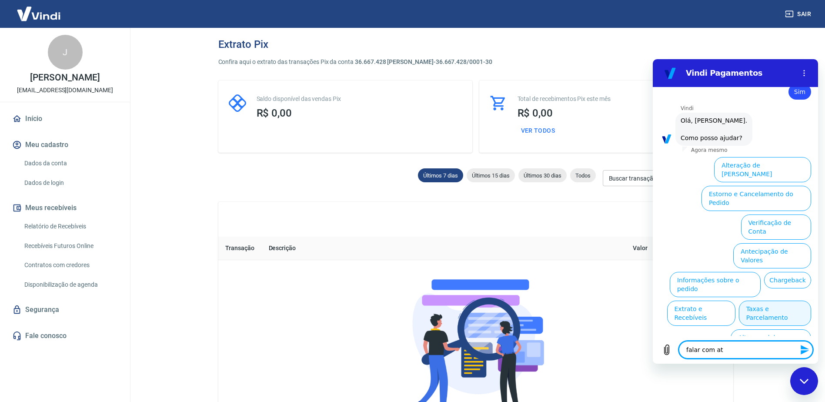
type textarea "x"
type textarea "falar com [GEOGRAPHIC_DATA]"
type textarea "x"
type textarea "falar com atend"
type textarea "x"
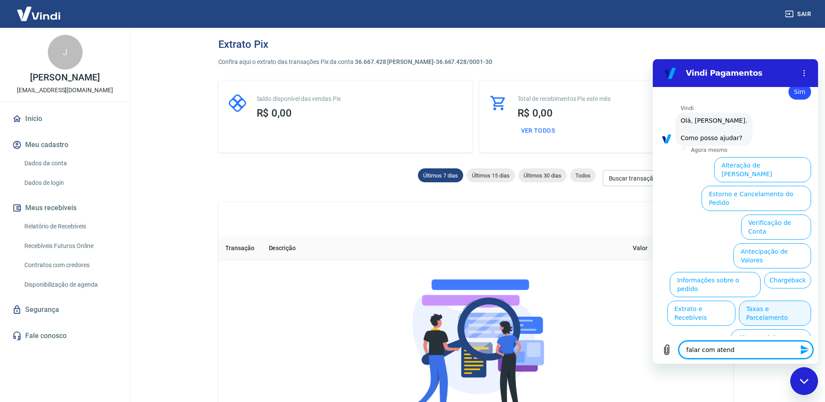
type textarea "falar com atende"
type textarea "x"
type textarea "falar com atenden"
type textarea "x"
type textarea "falar com atendent"
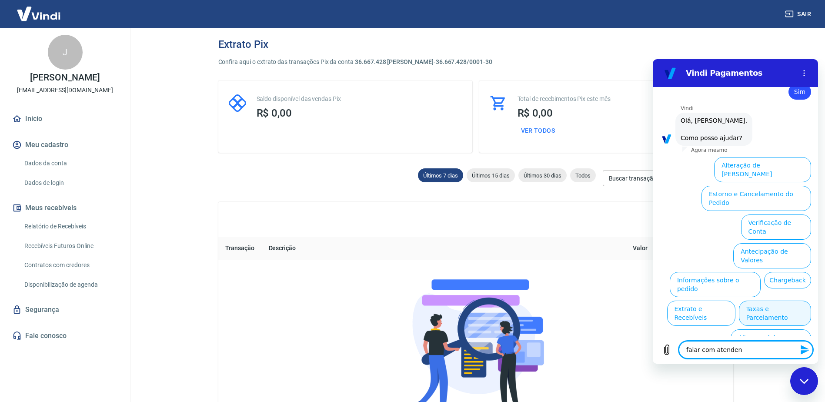
type textarea "x"
type textarea "falar com atendente"
type textarea "x"
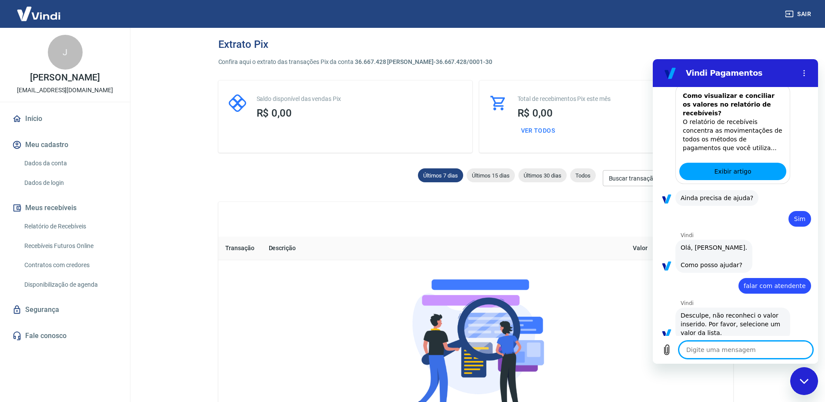
type textarea "x"
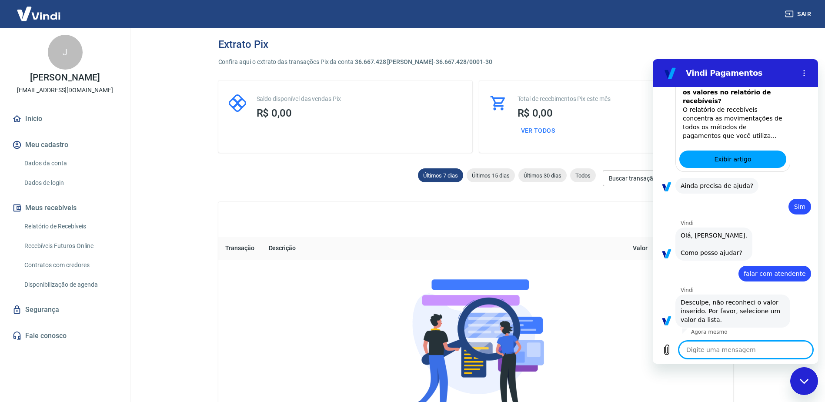
scroll to position [212, 0]
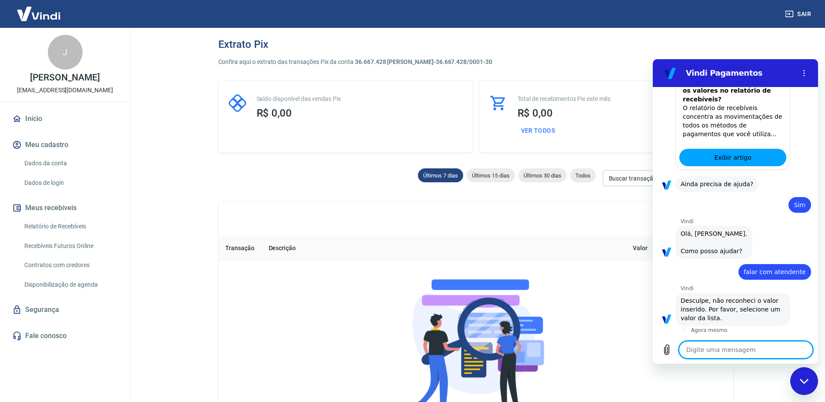
type textarea "f"
type textarea "x"
type textarea "fa"
type textarea "x"
type textarea "faç"
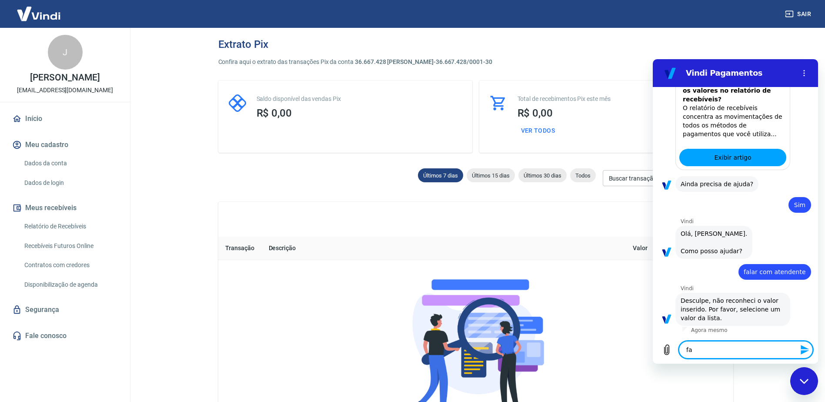
type textarea "x"
type textarea "faça"
type textarea "x"
type textarea "faç"
type textarea "x"
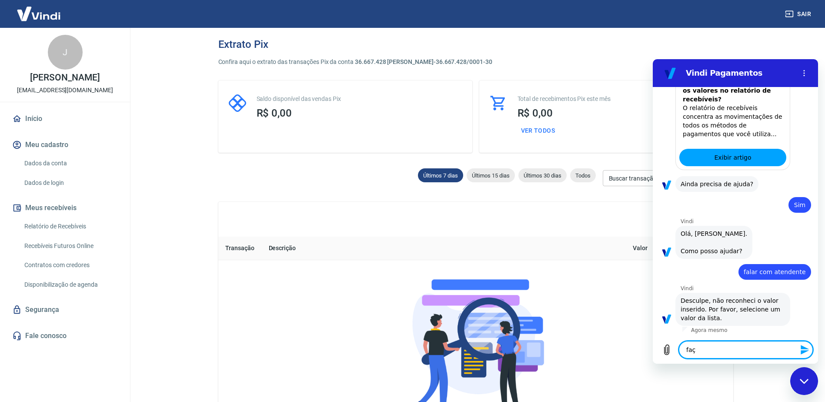
type textarea "fa"
type textarea "x"
type textarea "fal"
type textarea "x"
type textarea "fala"
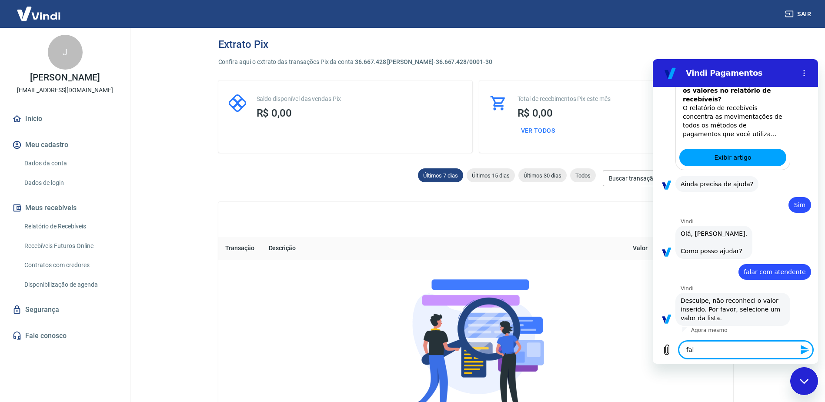
type textarea "x"
type textarea "falar"
type textarea "x"
type textarea "falar"
type textarea "x"
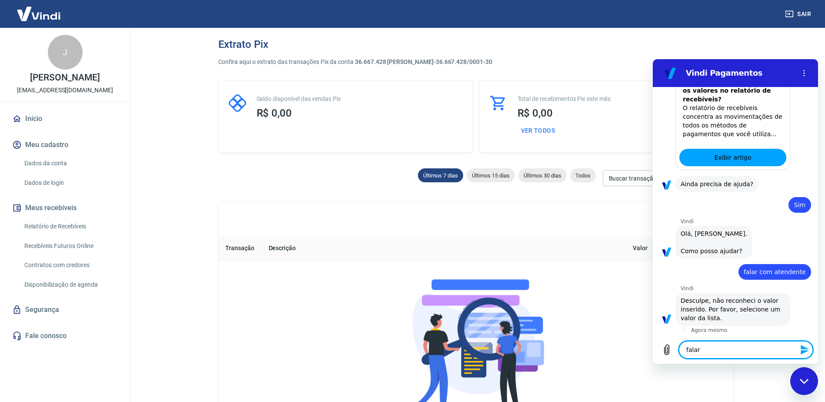
type textarea "falar c"
type textarea "x"
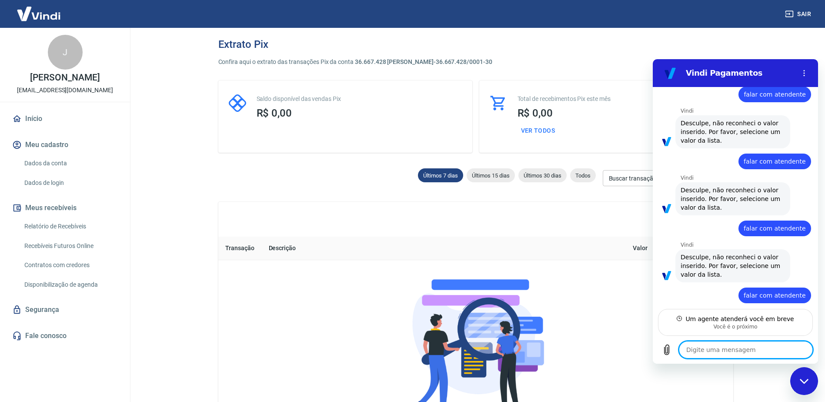
scroll to position [427, 0]
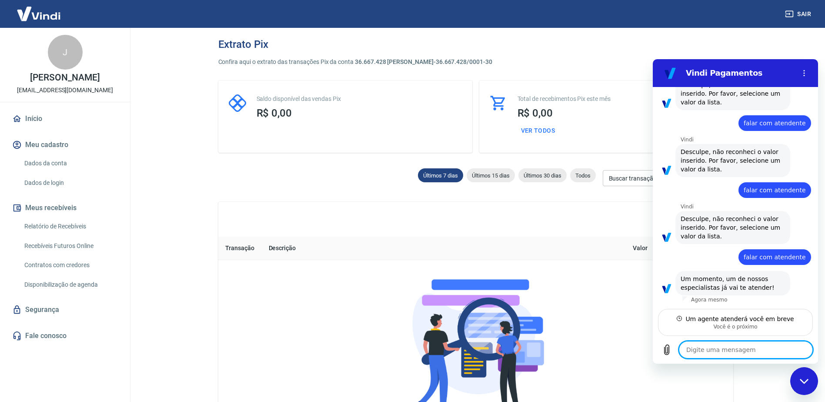
paste textarea "Não identifiquei o repasse do pedido LMC-9402, transação 223188012."
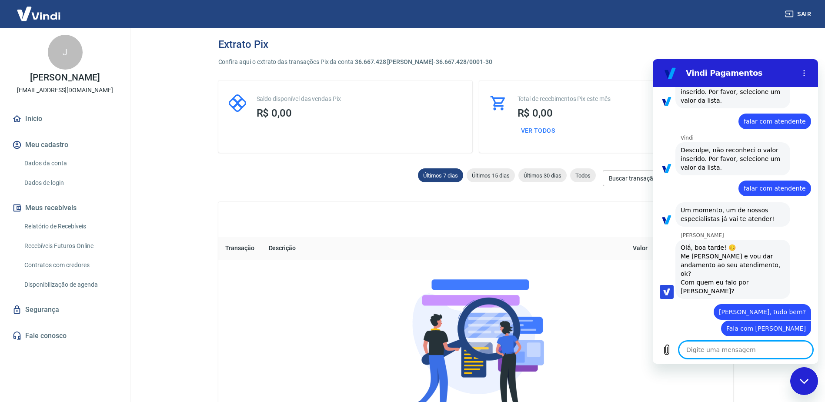
scroll to position [498, 0]
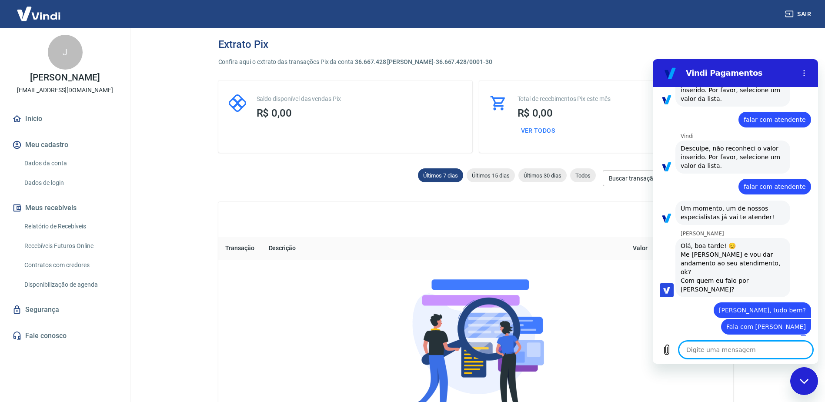
paste textarea "Não identifiquei o repasse do pedido LMC-9402, transação 223188012."
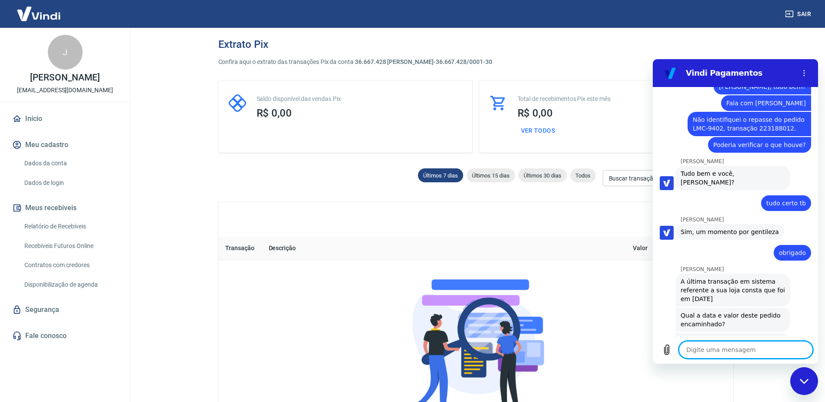
scroll to position [735, 0]
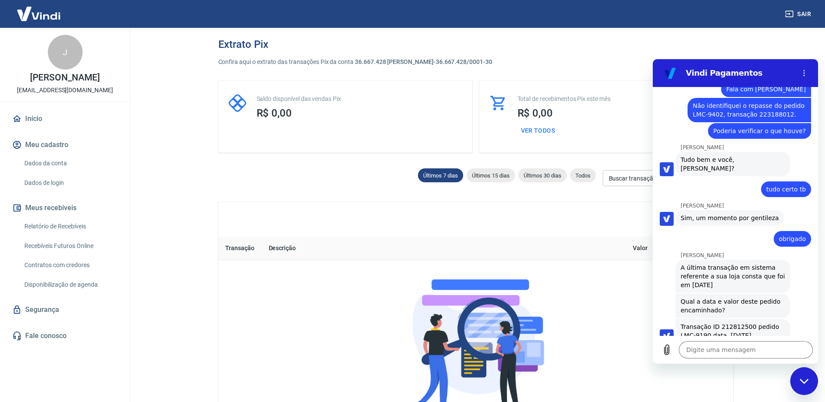
click at [699, 104] on span "Não identifiquei o repasse do pedido LMC-9402, transação 223188012." at bounding box center [749, 109] width 113 height 17
drag, startPoint x: 699, startPoint y: 104, endPoint x: 711, endPoint y: 108, distance: 12.5
click at [712, 107] on span "Não identifiquei o repasse do pedido LMC-9402, transação 223188012." at bounding box center [749, 109] width 113 height 17
copy span "LMC-9402"
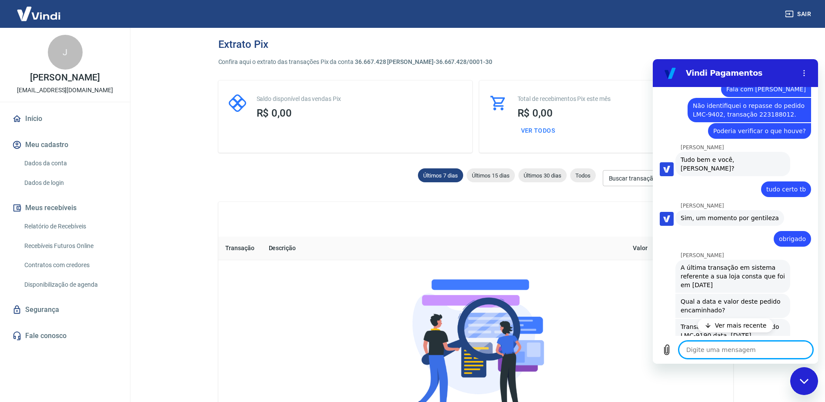
scroll to position [752, 0]
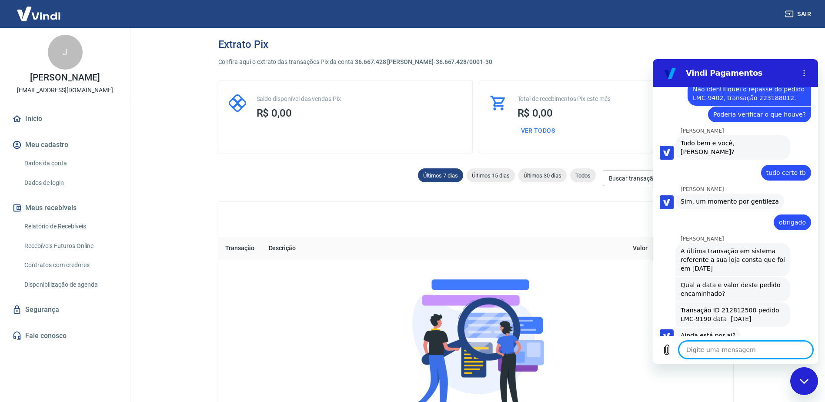
click at [725, 345] on textarea at bounding box center [746, 349] width 134 height 17
paste textarea "o"
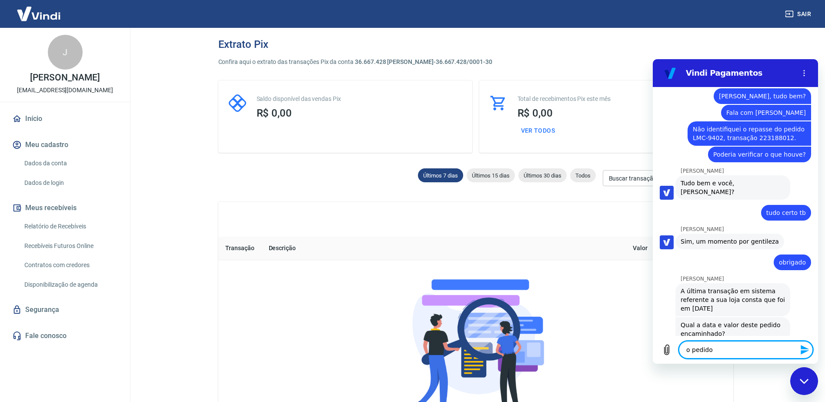
scroll to position [773, 0]
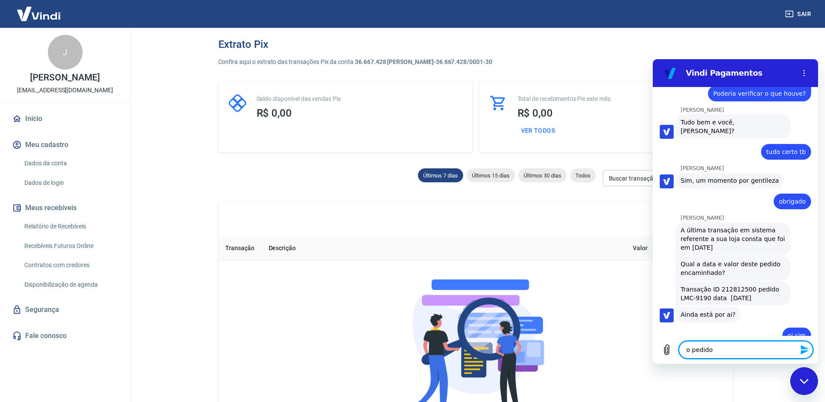
drag, startPoint x: 736, startPoint y: 352, endPoint x: 1270, endPoint y: 404, distance: 536.5
click at [653, 346] on html "Vindi Pagamentos 15:39 diz: Olá. Enviado · 15:39 [PERSON_NAME] diz: [PERSON_NAM…" at bounding box center [735, 211] width 165 height 304
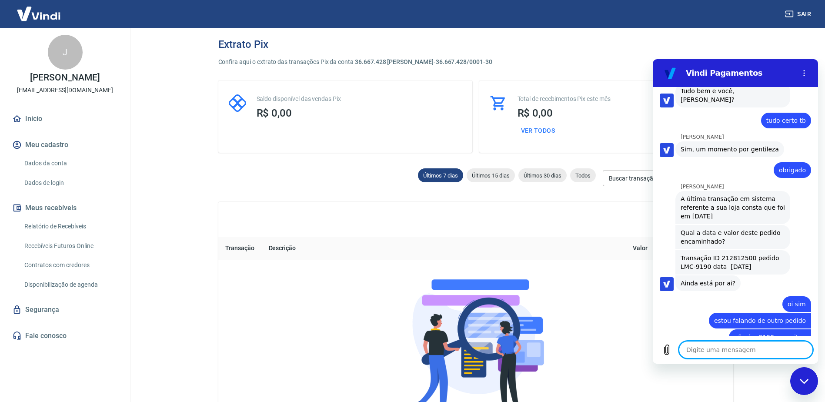
scroll to position [806, 0]
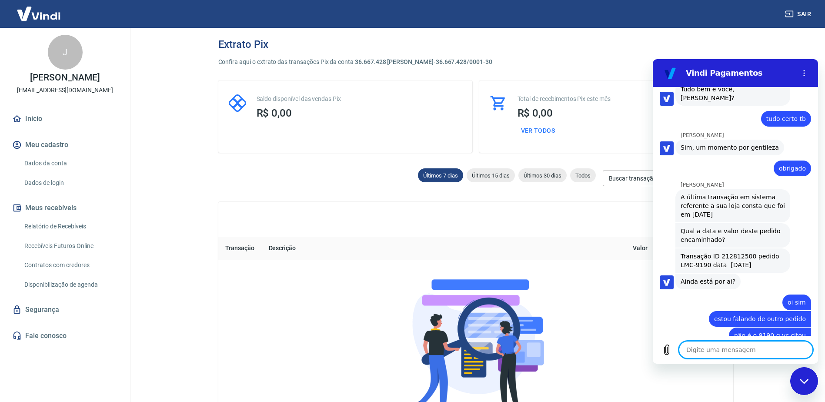
click at [709, 353] on textarea at bounding box center [746, 349] width 134 height 17
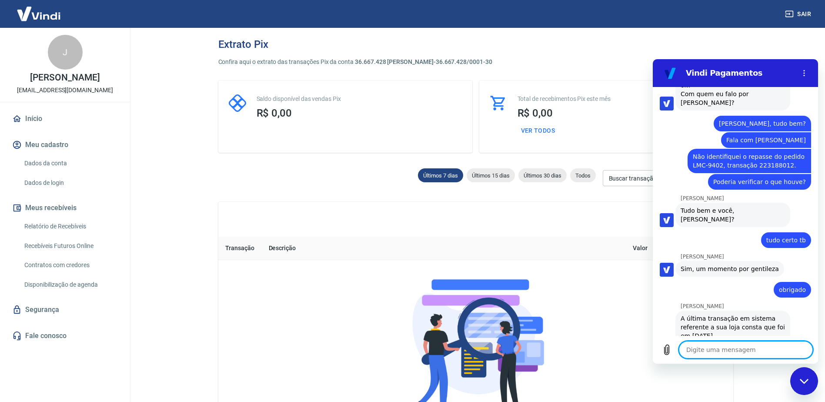
scroll to position [647, 0]
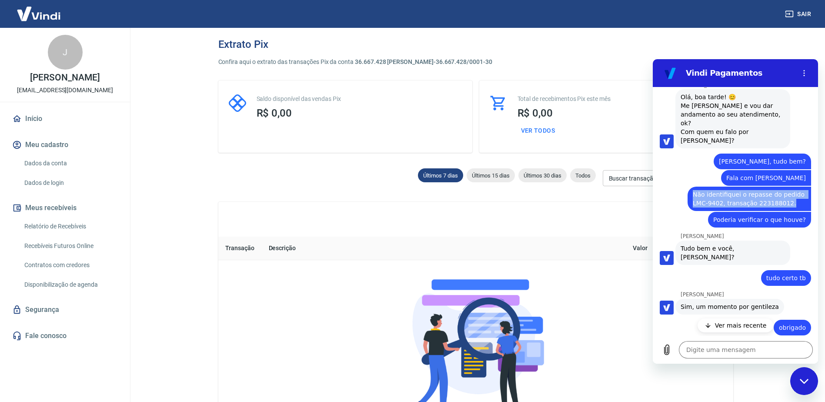
drag, startPoint x: 785, startPoint y: 195, endPoint x: 691, endPoint y: 187, distance: 94.8
click at [691, 187] on div "diz: Não identifiquei o repasse do pedido LMC-9402, transação 223188012." at bounding box center [750, 199] width 124 height 24
copy span "Não identifiquei o repasse do pedido LMC-9402, transação 223188012."
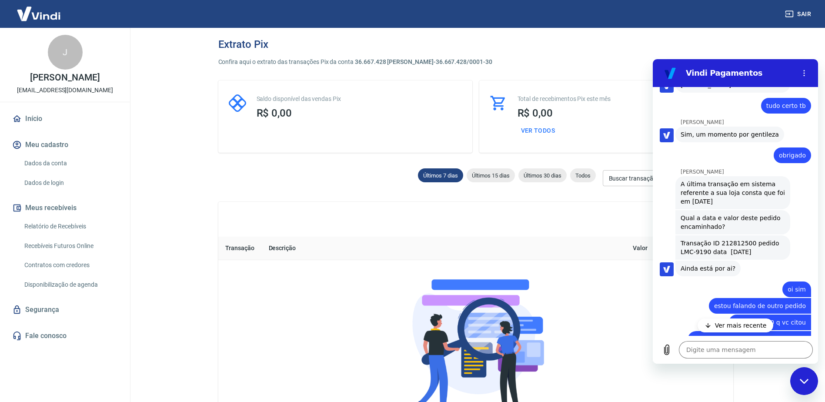
scroll to position [889, 0]
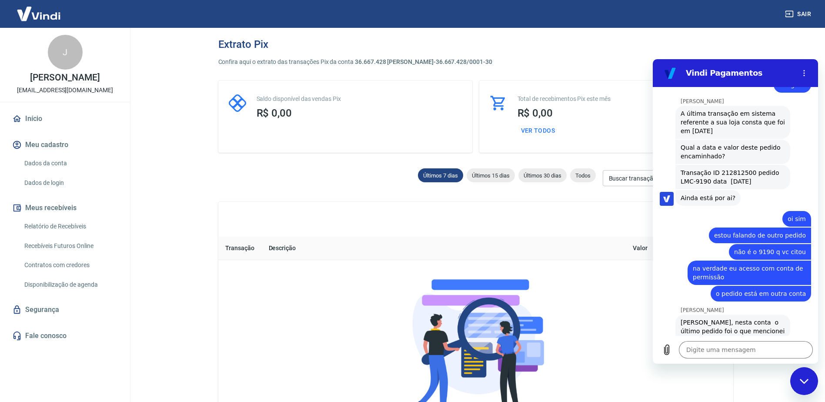
click at [793, 314] on div "[PERSON_NAME] diz: [PERSON_NAME], nesta conta o último pedido foi o que mencion…" at bounding box center [739, 326] width 158 height 25
click at [709, 350] on textarea at bounding box center [746, 349] width 134 height 17
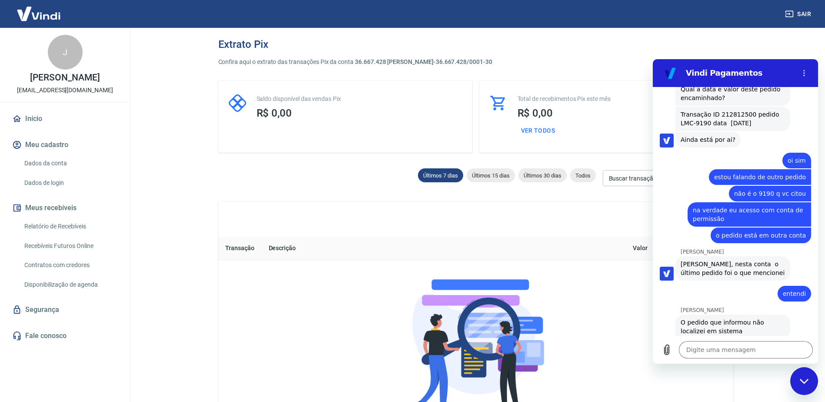
scroll to position [960, 0]
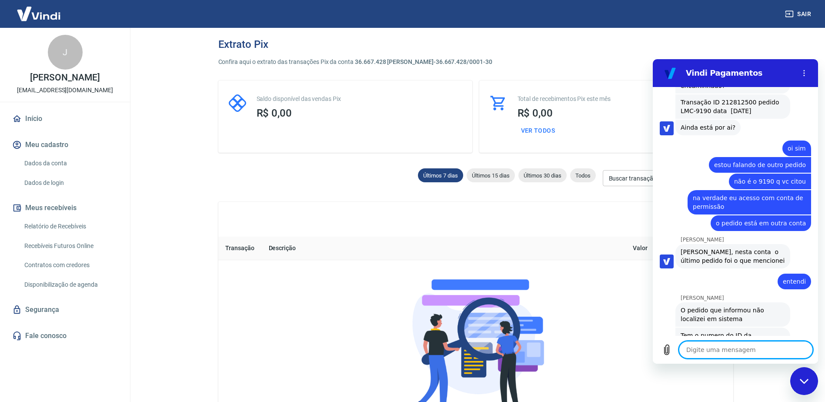
paste textarea "TRANSAÇÃO 223188012"
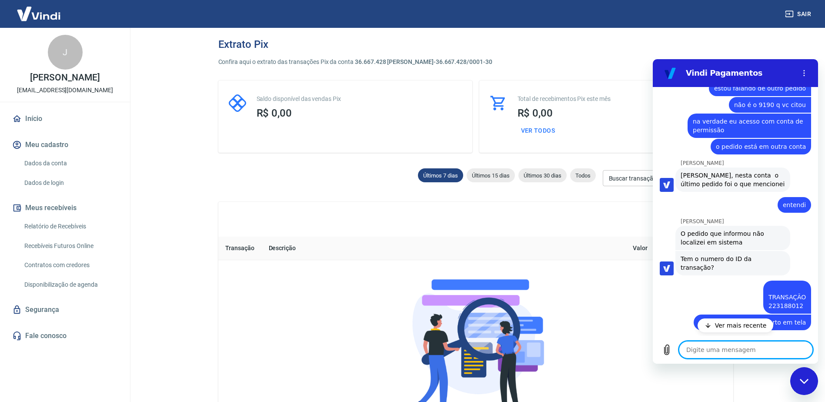
scroll to position [1052, 0]
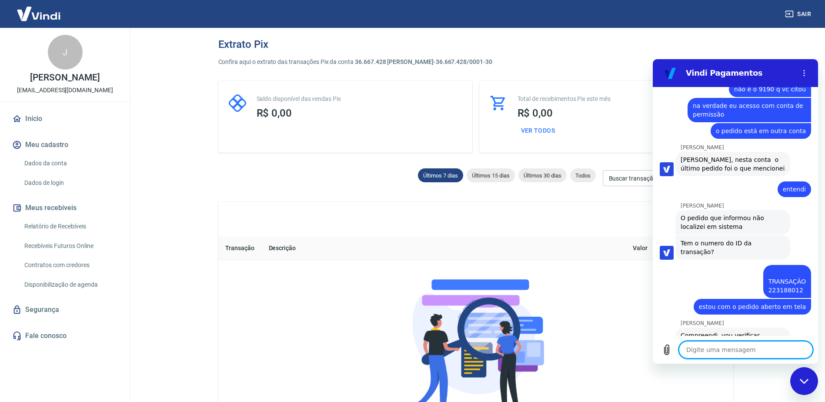
click at [739, 347] on textarea at bounding box center [746, 349] width 134 height 17
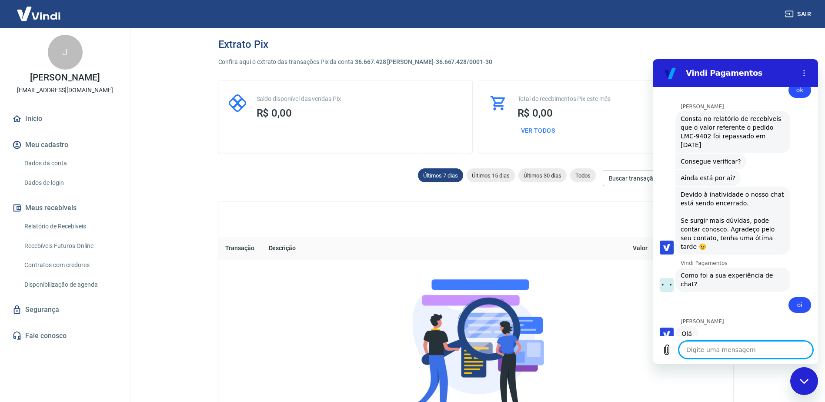
scroll to position [1329, 0]
paste textarea "367,55 Venda 9465 400,24 Venda 9467 203,96 Venda 9473 203,86 Venda 9475 620,20 …"
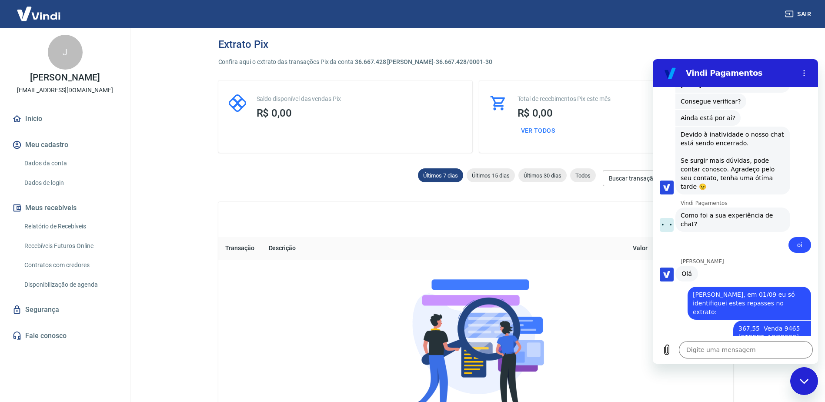
scroll to position [1389, 0]
click at [701, 344] on textarea at bounding box center [746, 349] width 134 height 17
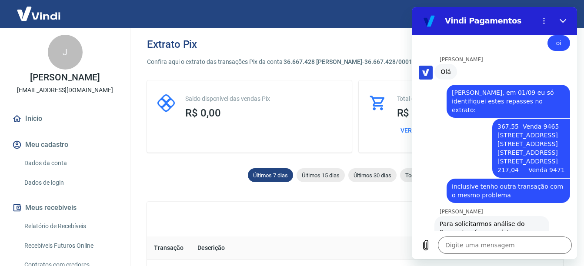
scroll to position [1538, 0]
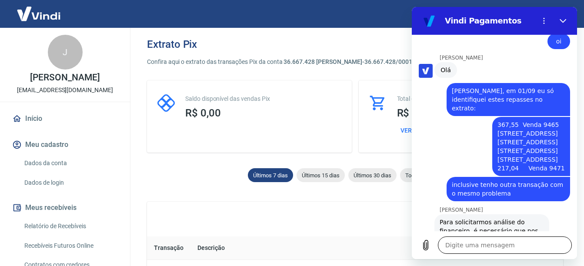
click at [508, 237] on textarea at bounding box center [505, 245] width 134 height 17
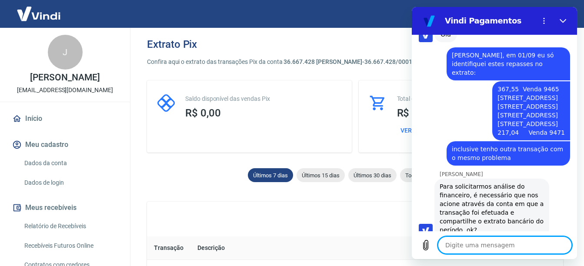
scroll to position [1576, 0]
